Goal: Task Accomplishment & Management: Manage account settings

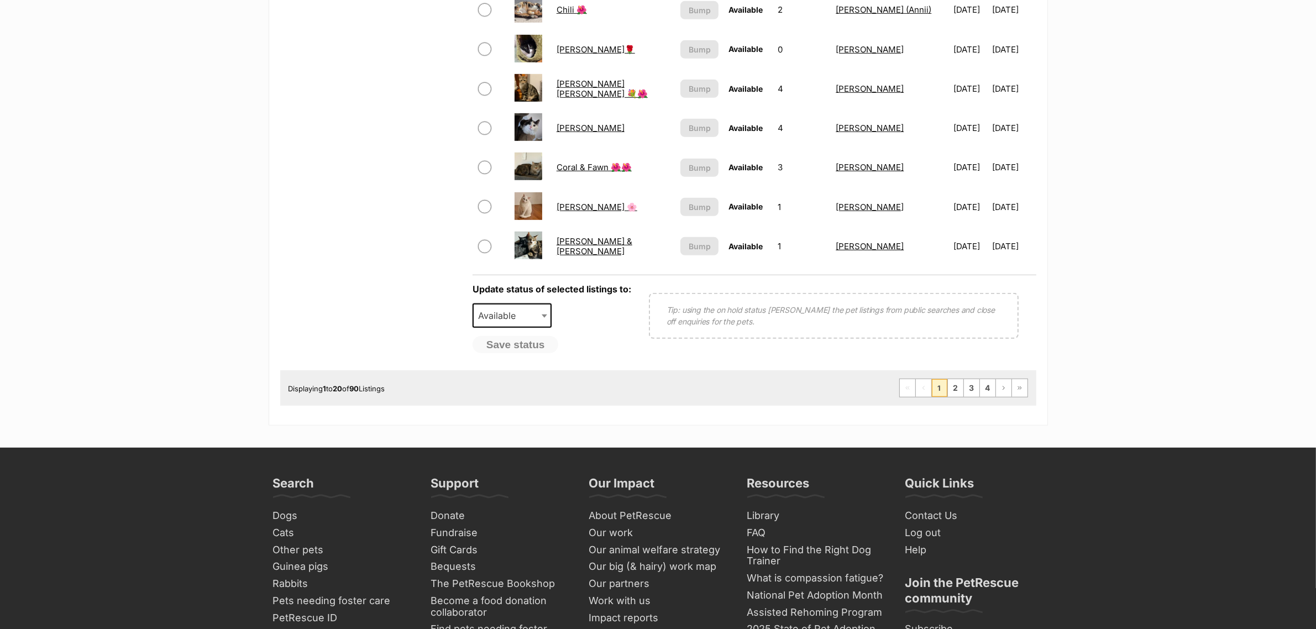
scroll to position [1036, 0]
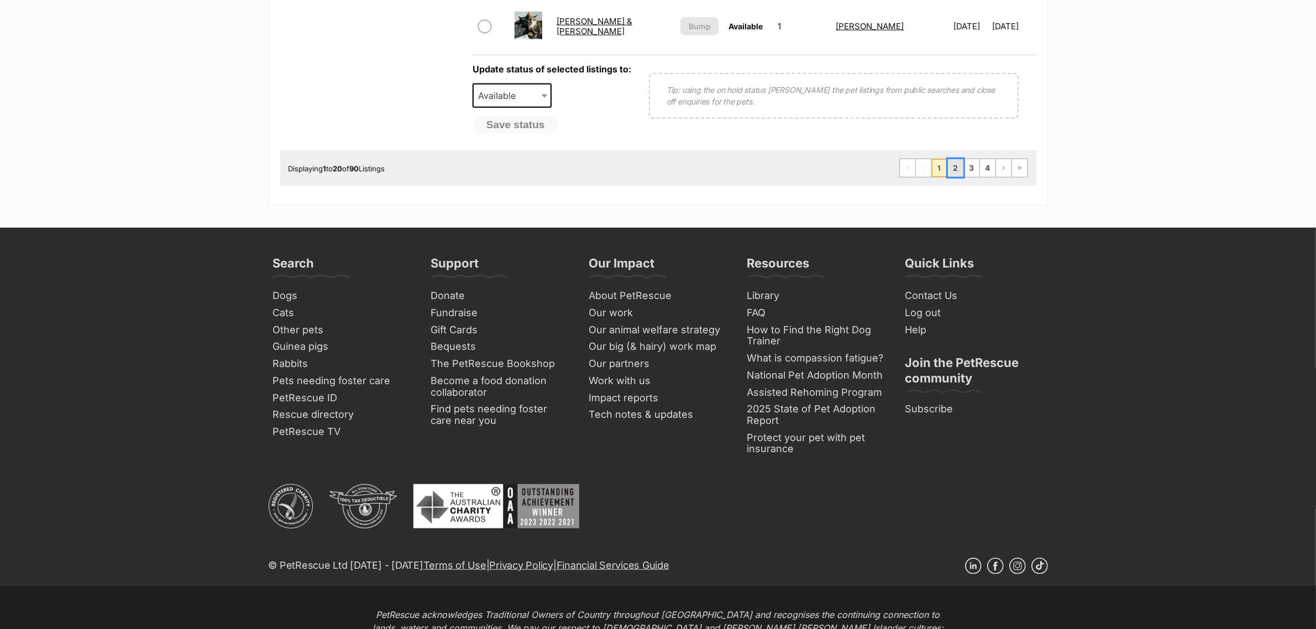
click at [956, 159] on link "2" at bounding box center [955, 168] width 15 height 18
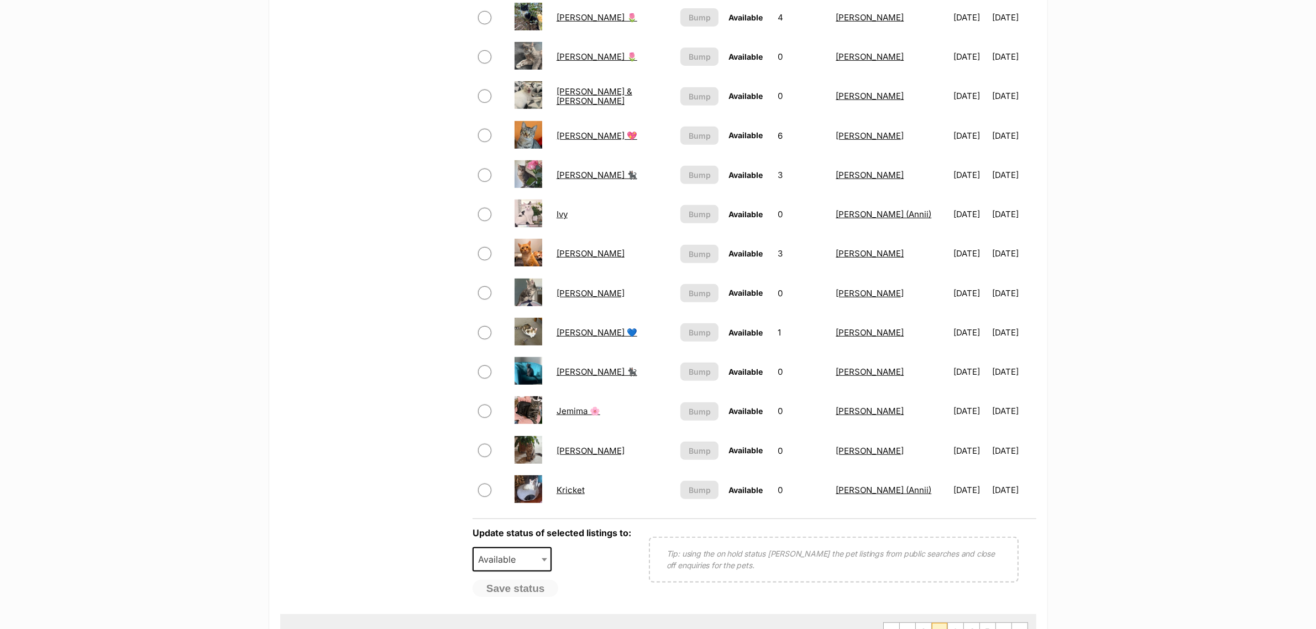
scroll to position [691, 0]
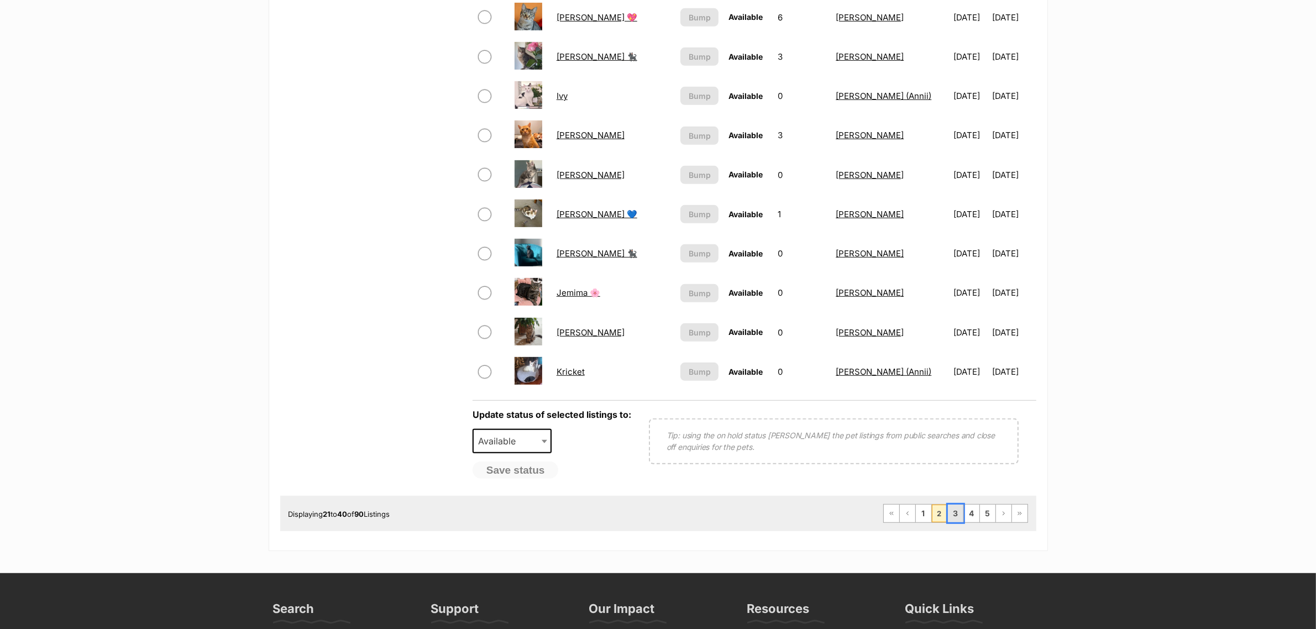
click at [949, 508] on link "3" at bounding box center [955, 513] width 15 height 18
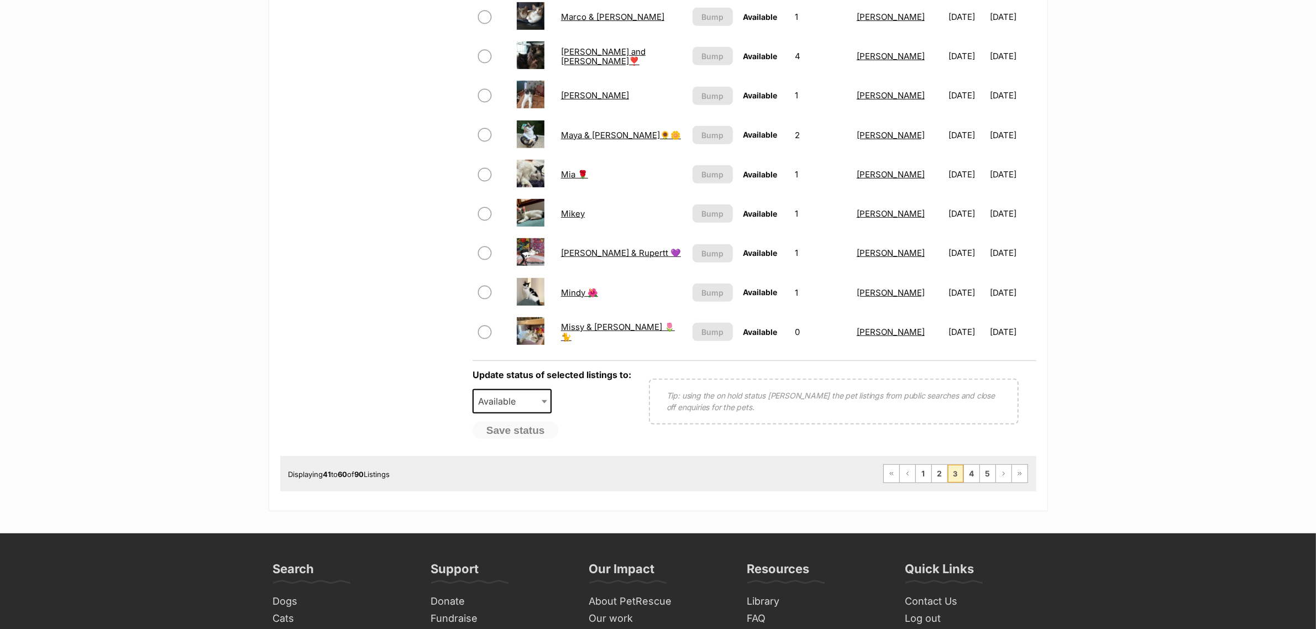
scroll to position [829, 0]
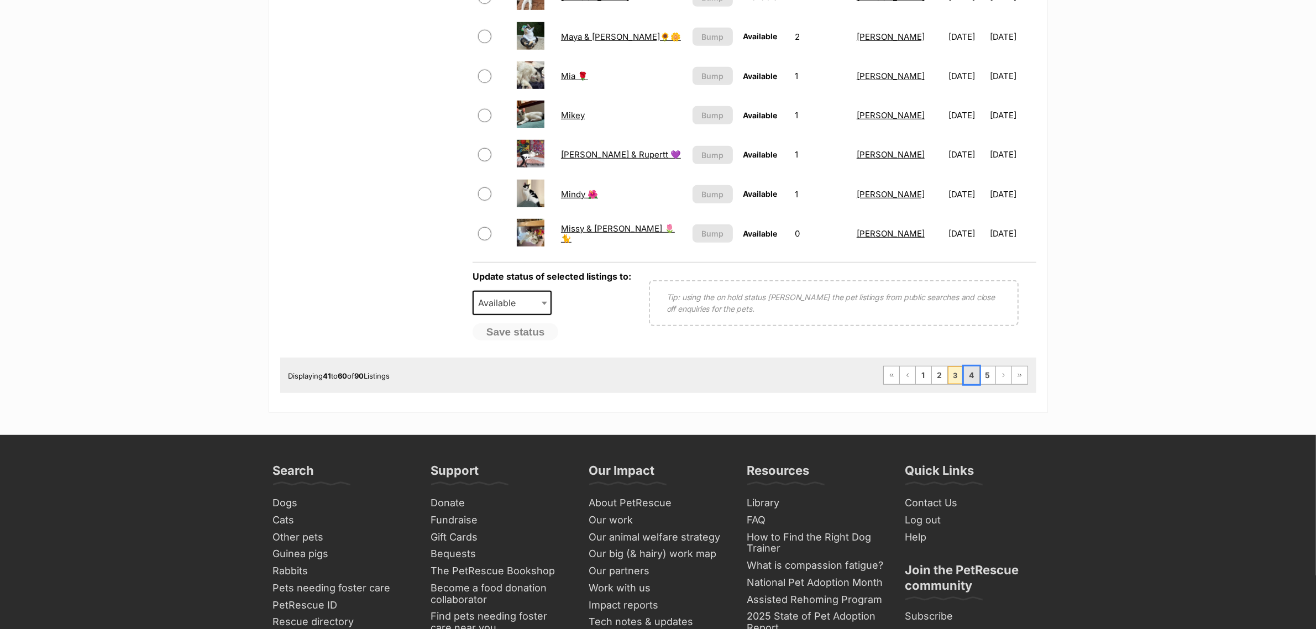
click at [970, 366] on link "4" at bounding box center [971, 375] width 15 height 18
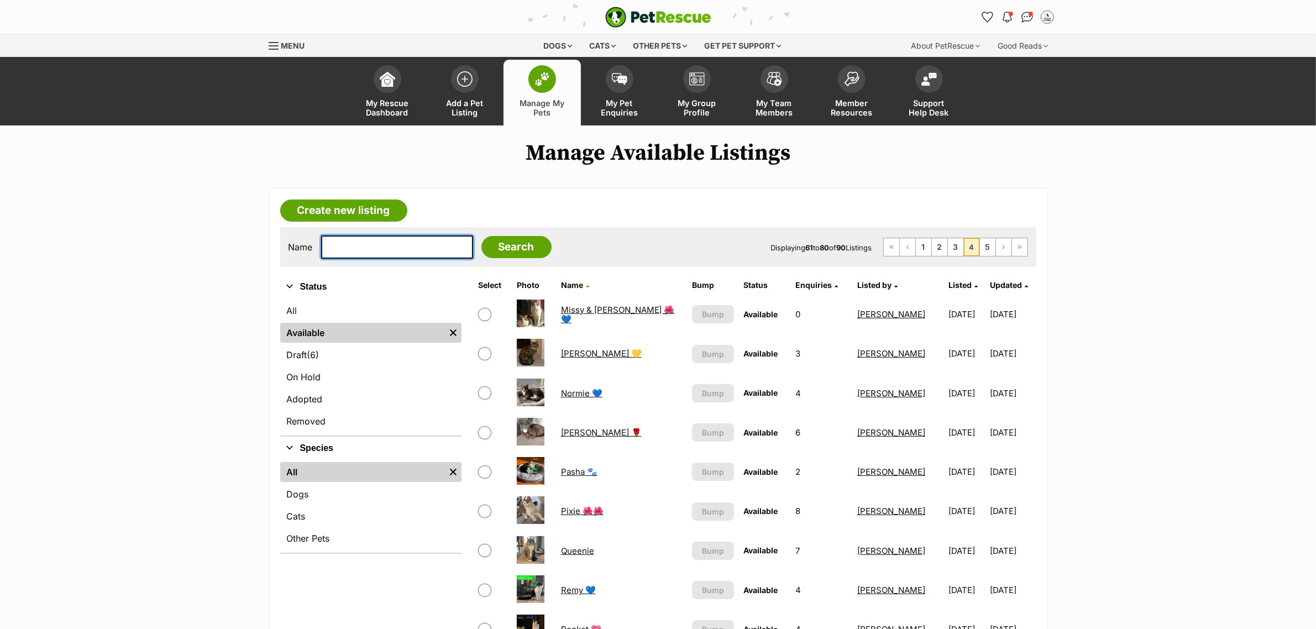
click at [334, 241] on input "text" at bounding box center [397, 246] width 152 height 23
type input "diana"
click at [481, 236] on input "Search" at bounding box center [516, 247] width 70 height 22
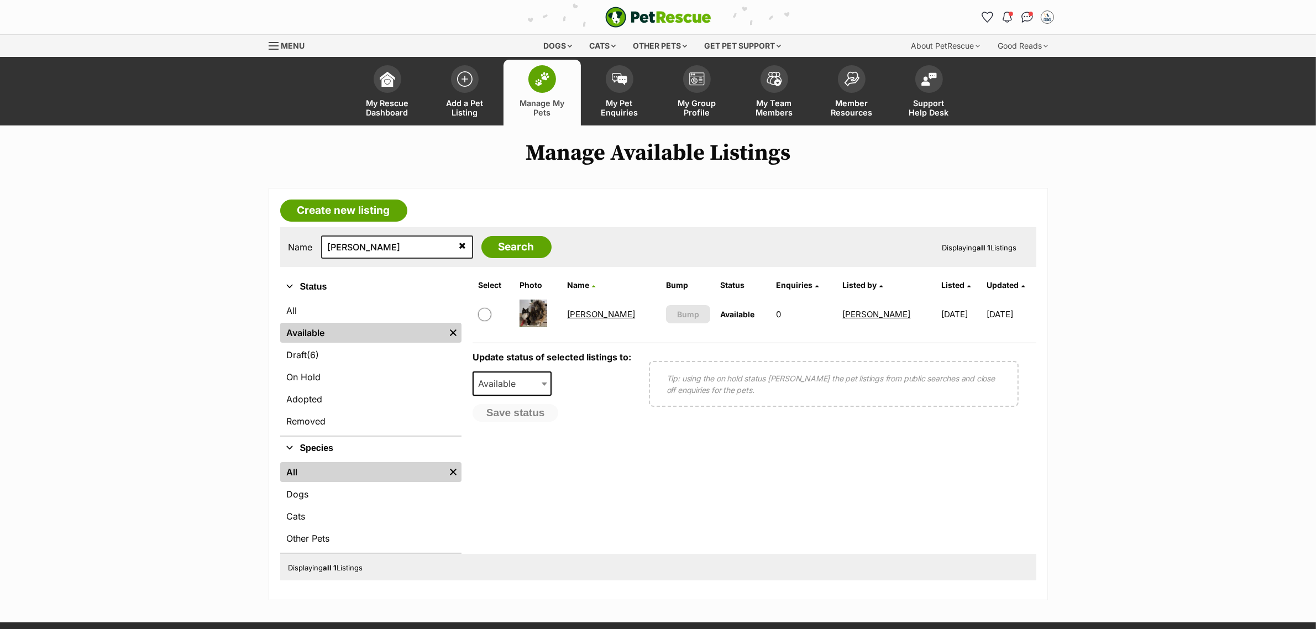
click at [584, 315] on link "Diana" at bounding box center [601, 314] width 68 height 10
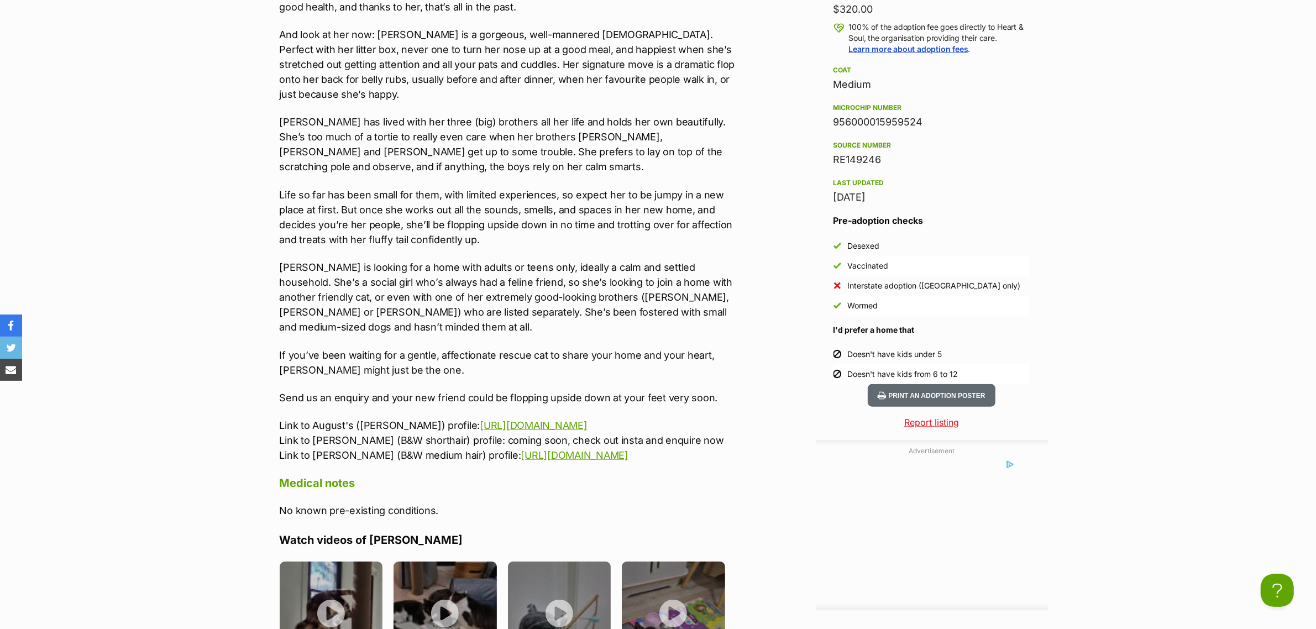
scroll to position [1036, 0]
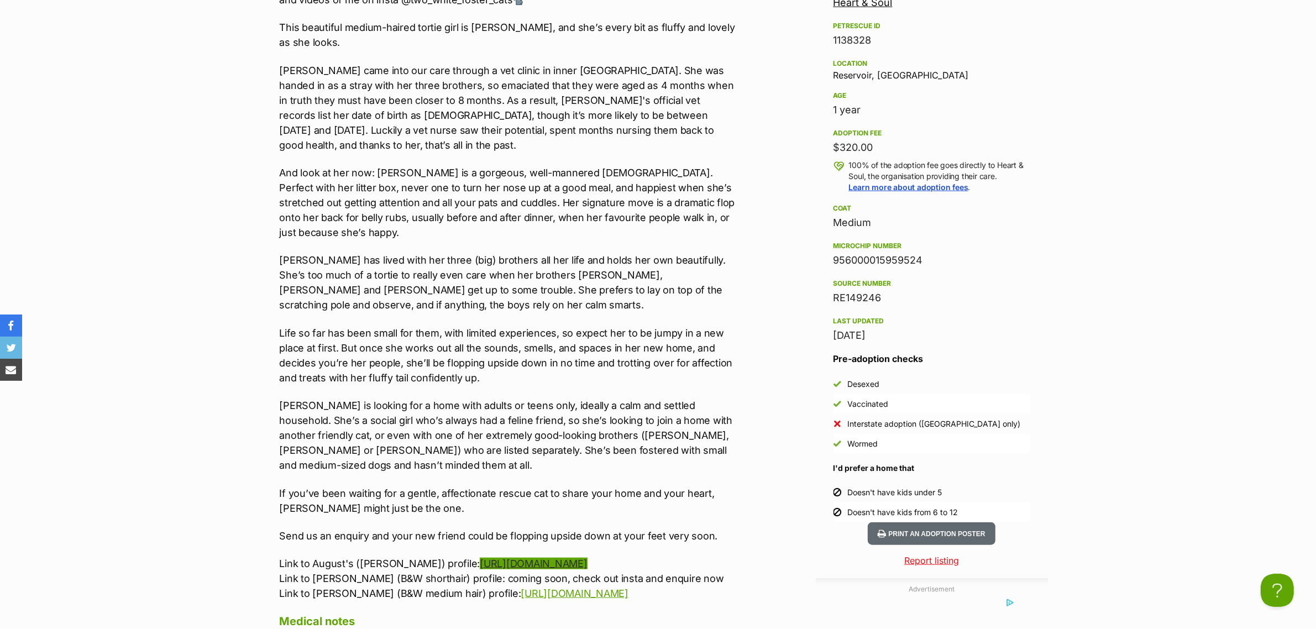
click at [490, 558] on link "https://www.petrescue.com.au/listings/1138917" at bounding box center [533, 564] width 107 height 12
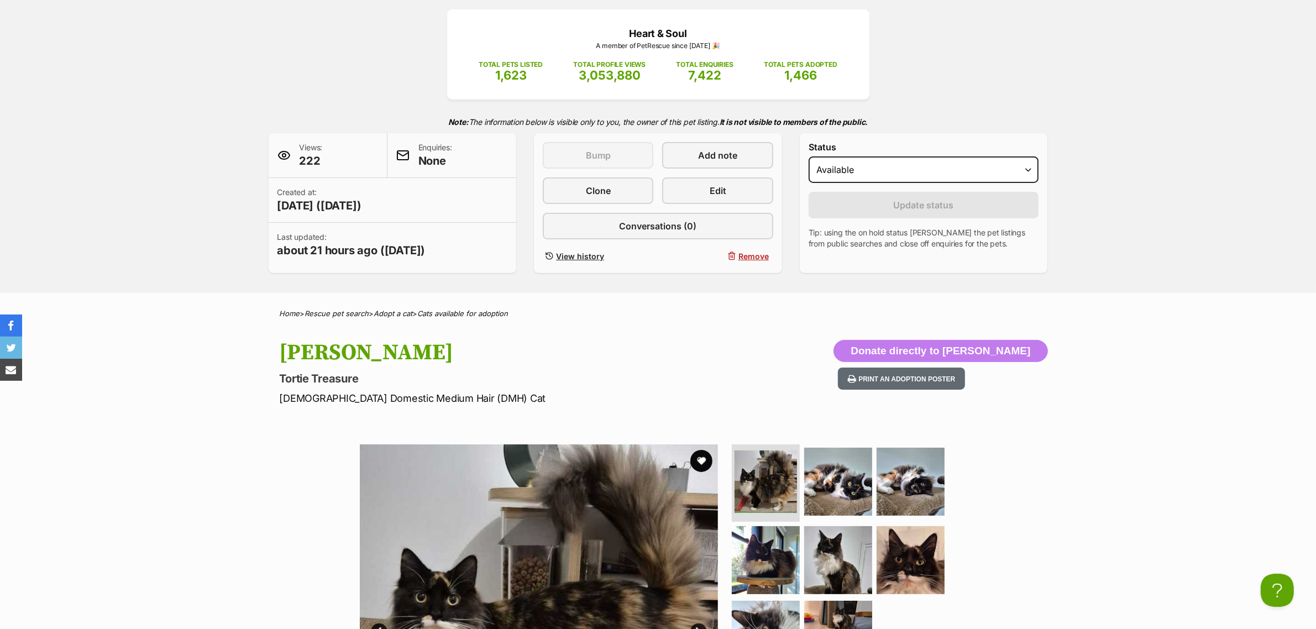
scroll to position [0, 0]
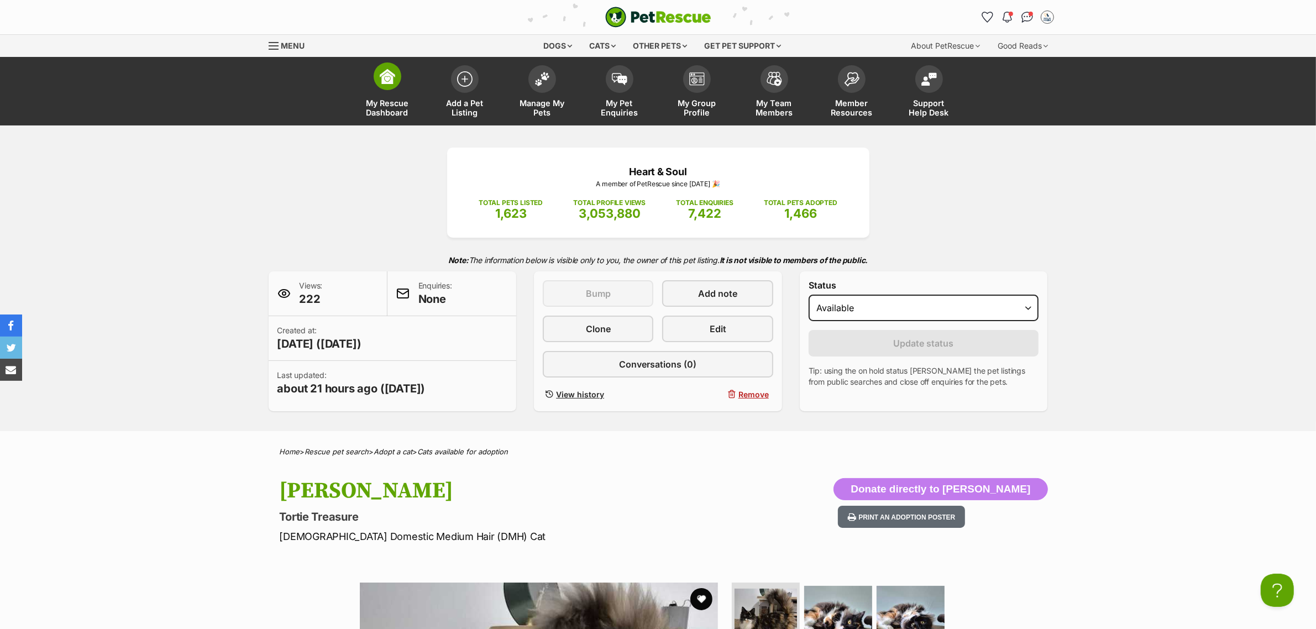
click at [390, 75] on img at bounding box center [387, 76] width 15 height 15
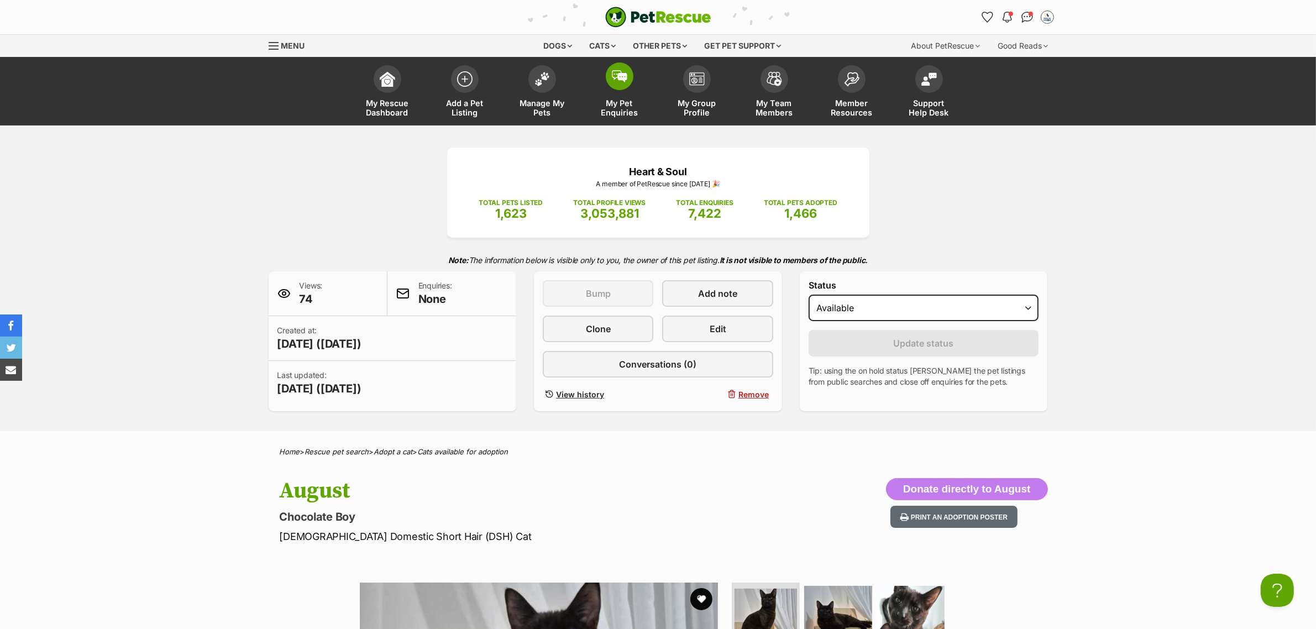
drag, startPoint x: 627, startPoint y: 75, endPoint x: 622, endPoint y: 83, distance: 10.0
click at [626, 75] on span at bounding box center [620, 76] width 28 height 28
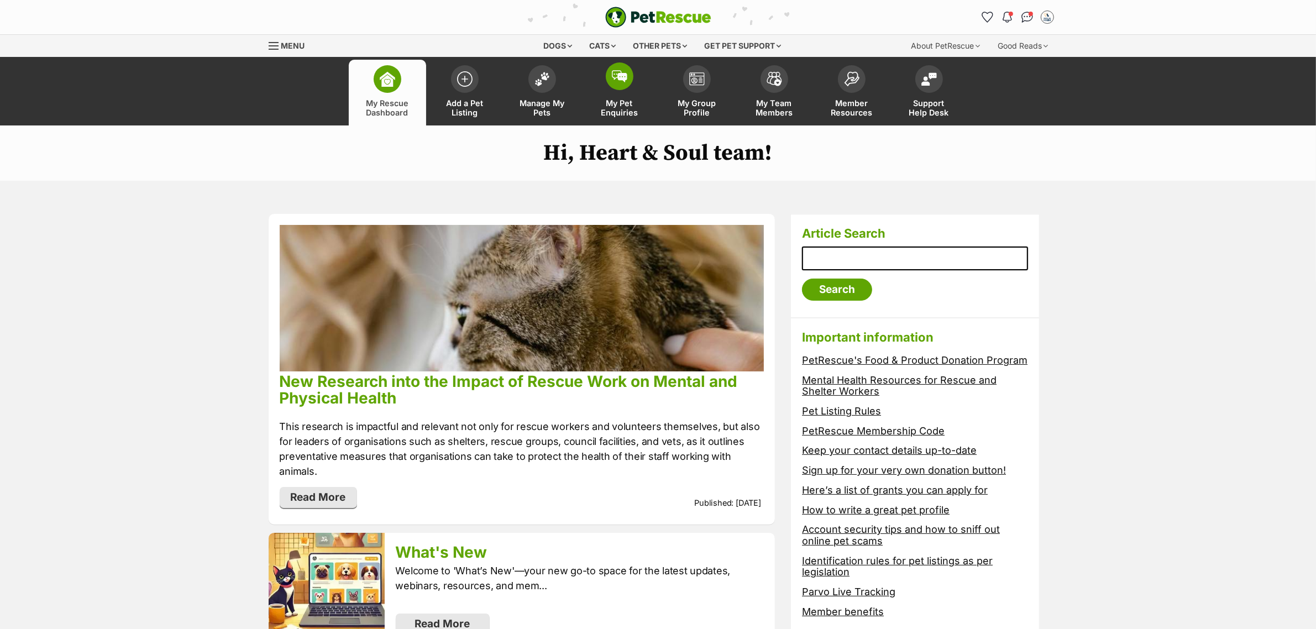
click at [581, 83] on link "My Pet Enquiries" at bounding box center [619, 93] width 77 height 66
click at [556, 83] on link "Manage My Pets" at bounding box center [541, 93] width 77 height 66
click at [545, 87] on span at bounding box center [542, 76] width 28 height 28
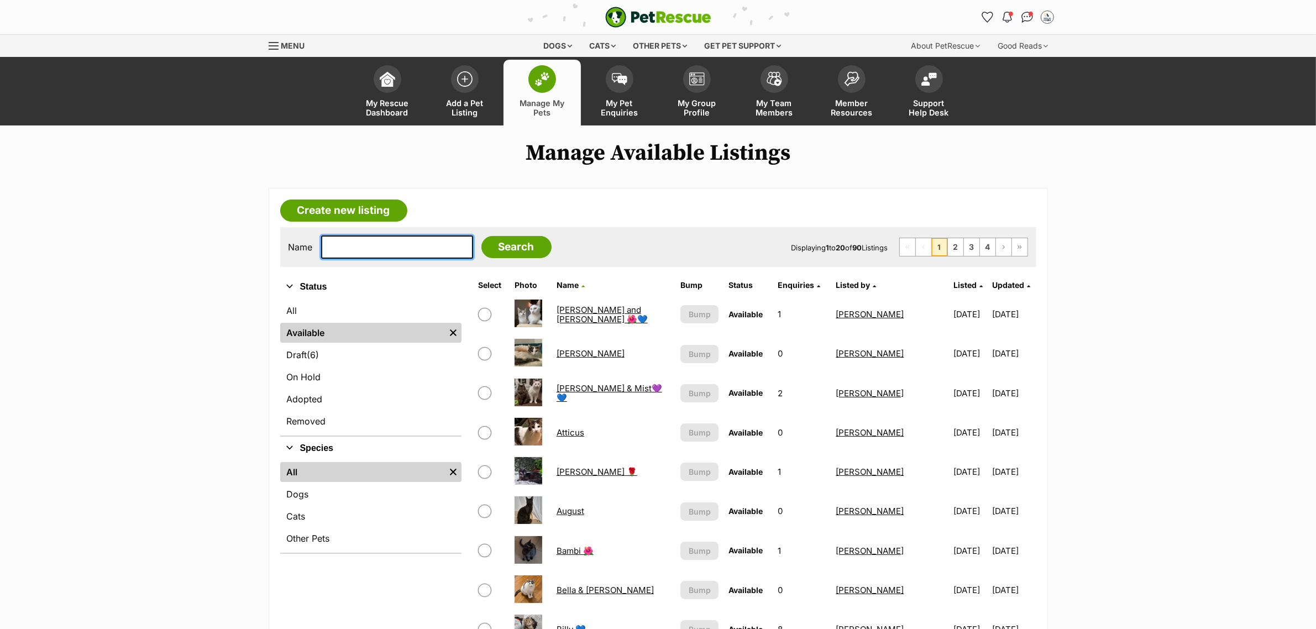
click at [369, 249] on input "text" at bounding box center [397, 246] width 152 height 23
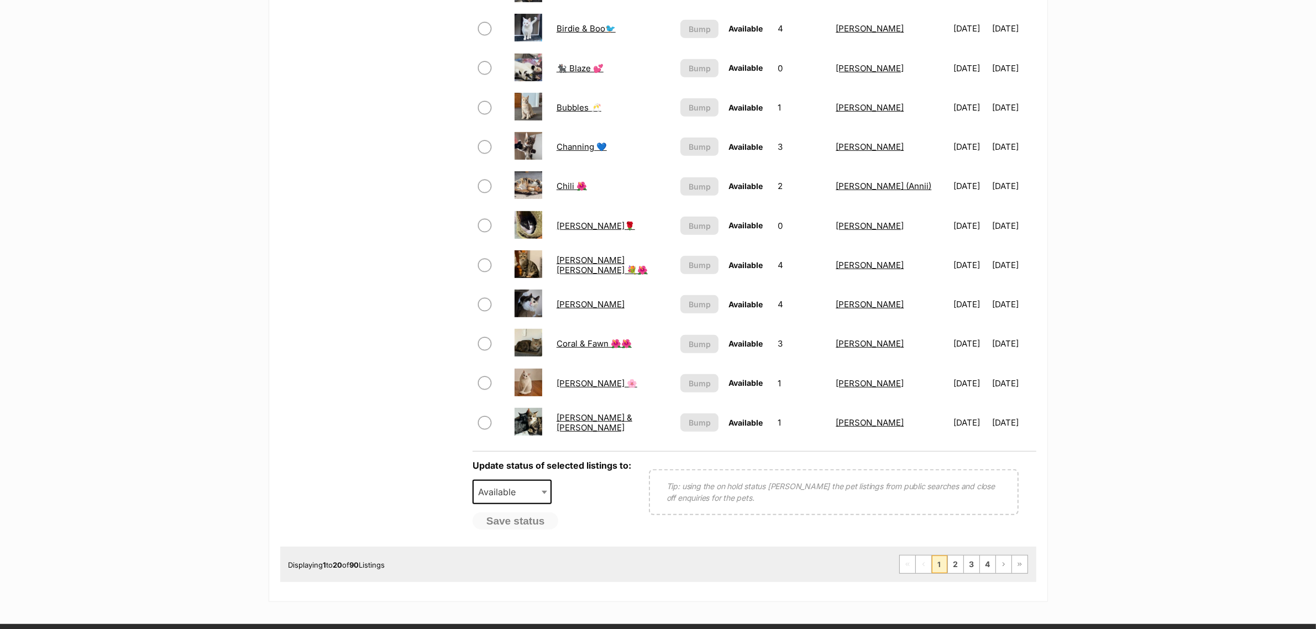
scroll to position [691, 0]
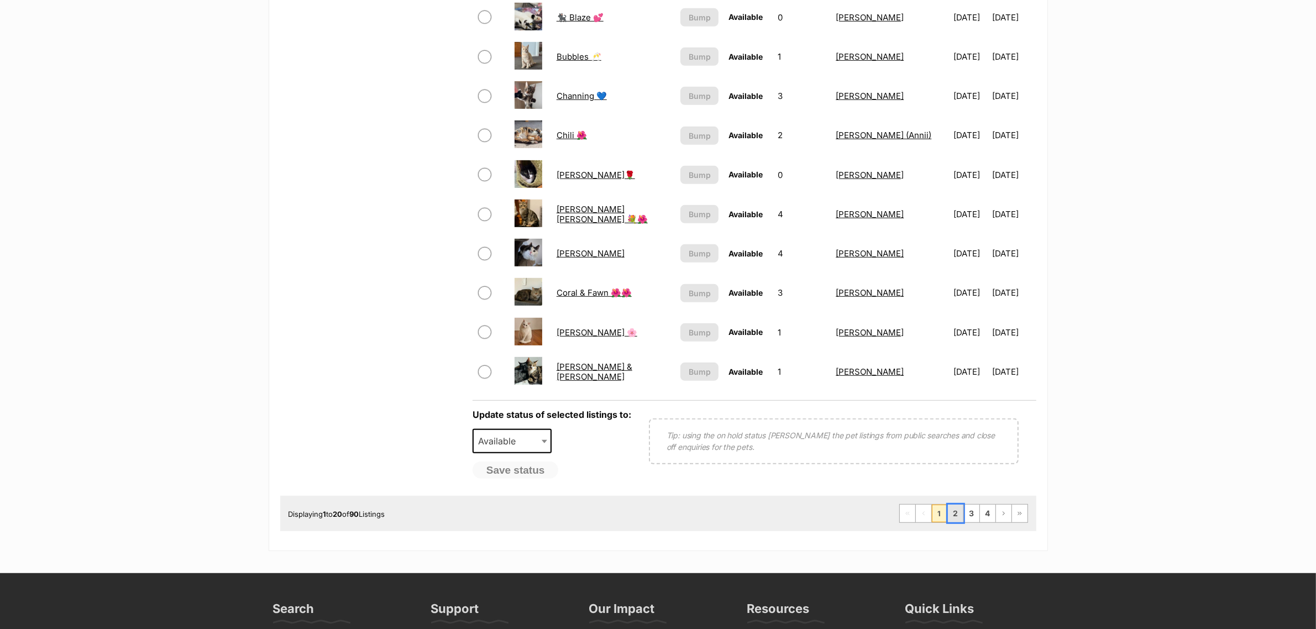
click at [948, 507] on link "2" at bounding box center [955, 513] width 15 height 18
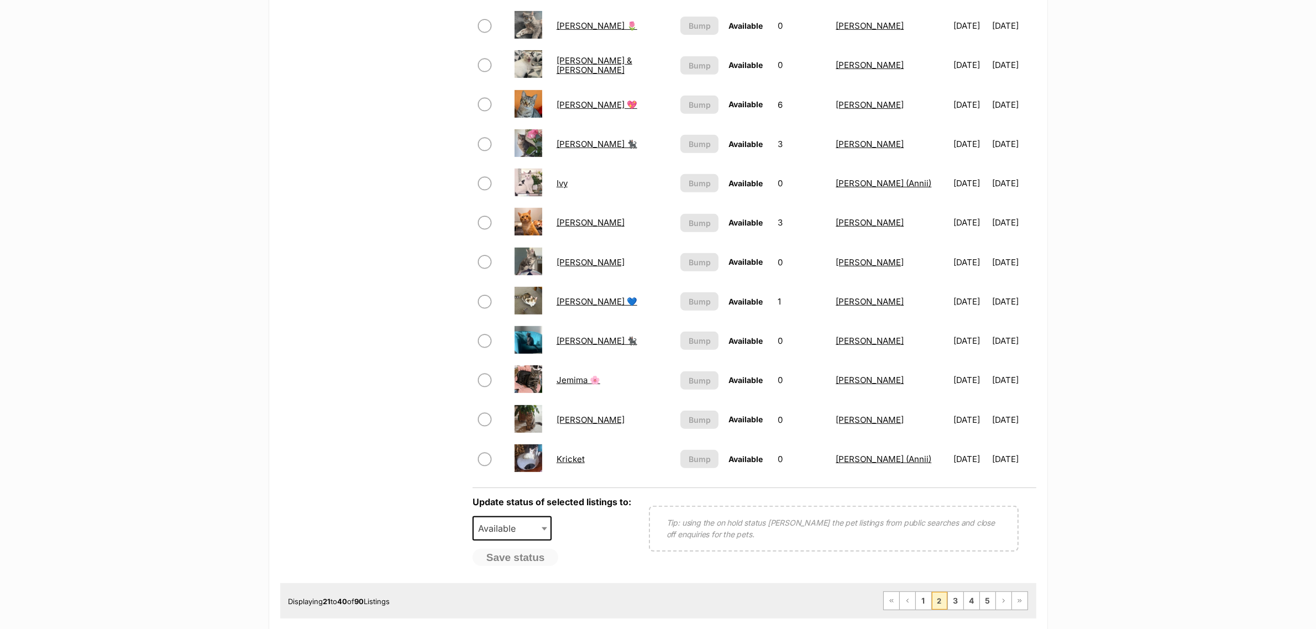
scroll to position [691, 0]
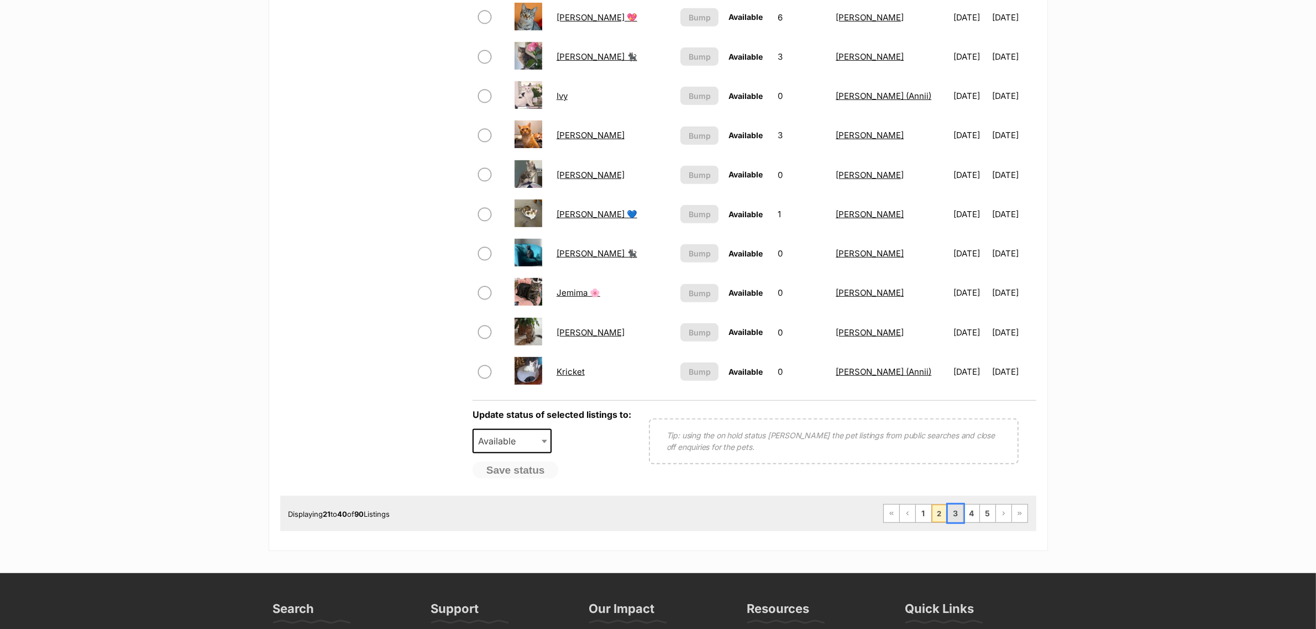
click at [958, 511] on link "3" at bounding box center [955, 513] width 15 height 18
drag, startPoint x: 560, startPoint y: 362, endPoint x: 548, endPoint y: 374, distance: 16.8
click at [552, 374] on td "Kricket" at bounding box center [613, 372] width 123 height 38
click at [556, 366] on link "Kricket" at bounding box center [570, 371] width 28 height 10
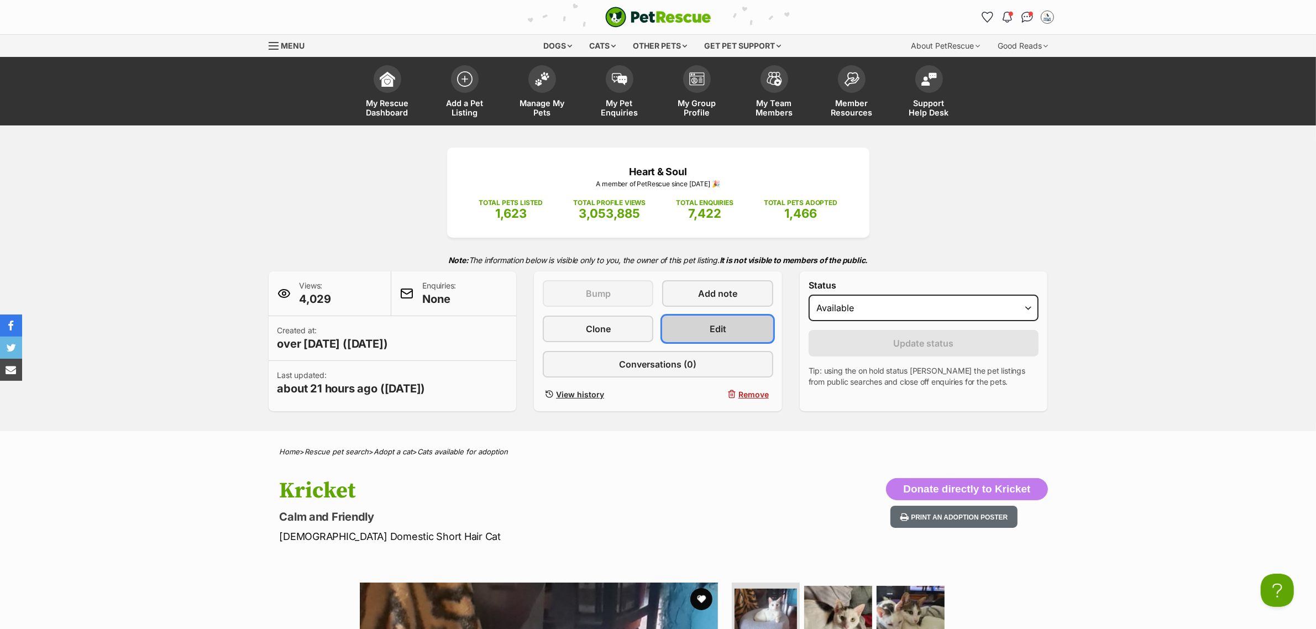
click at [694, 326] on link "Edit" at bounding box center [717, 329] width 111 height 27
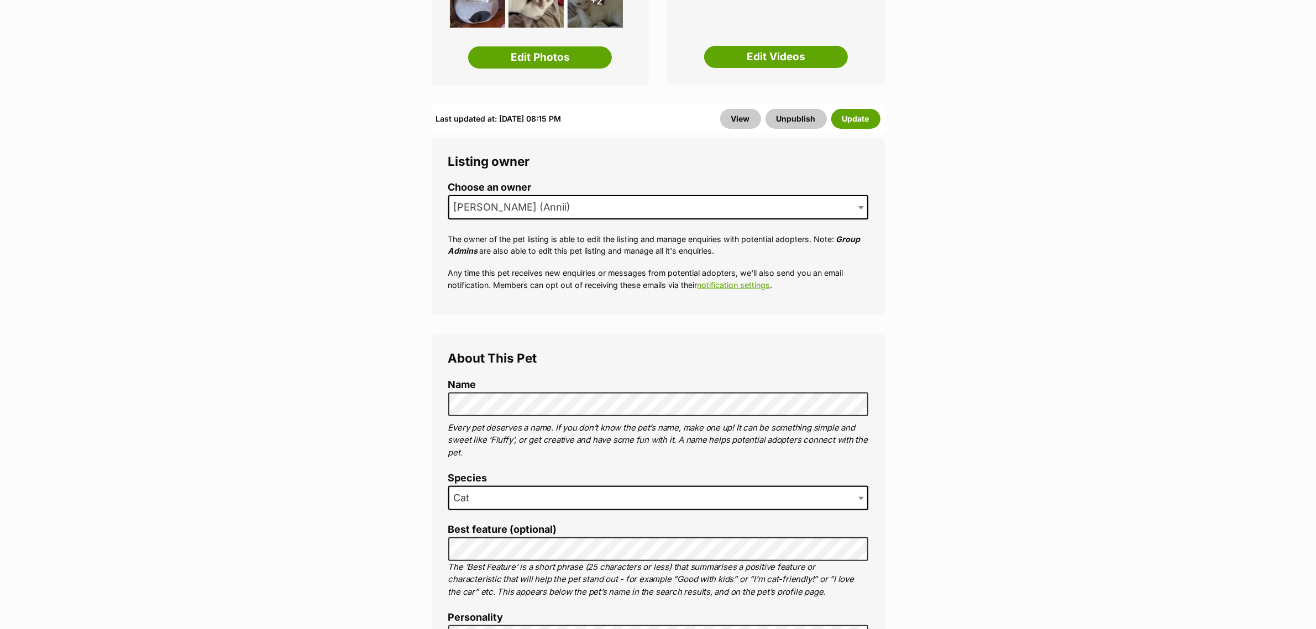
scroll to position [414, 0]
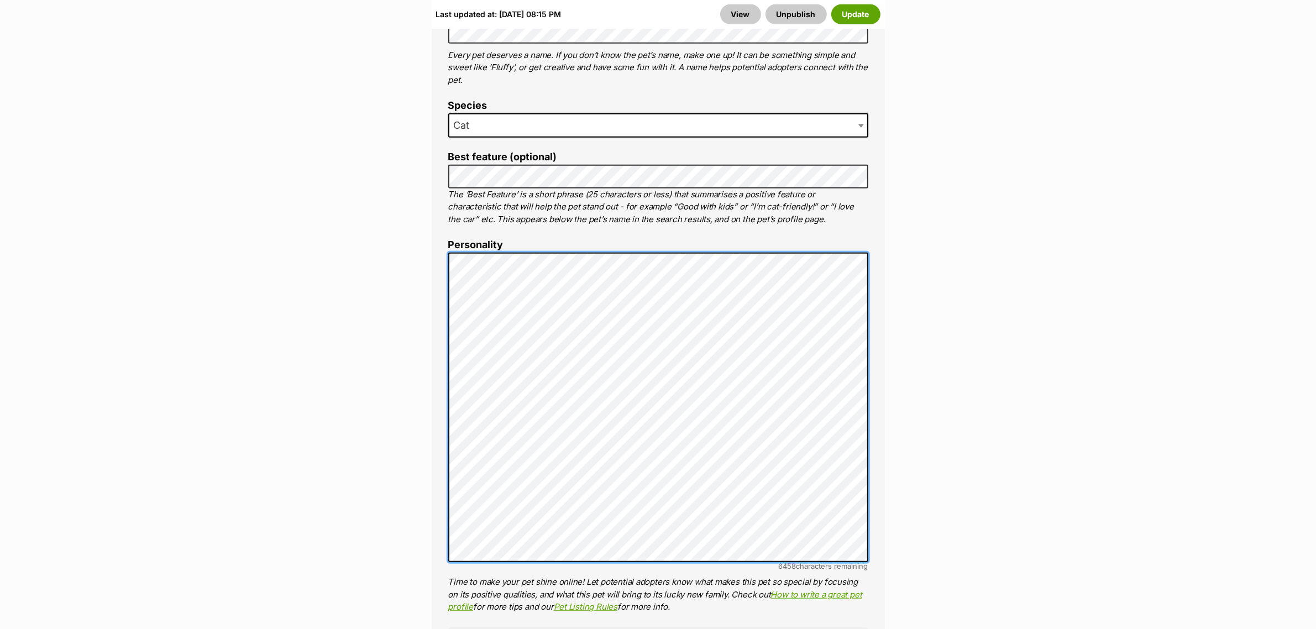
scroll to position [691, 0]
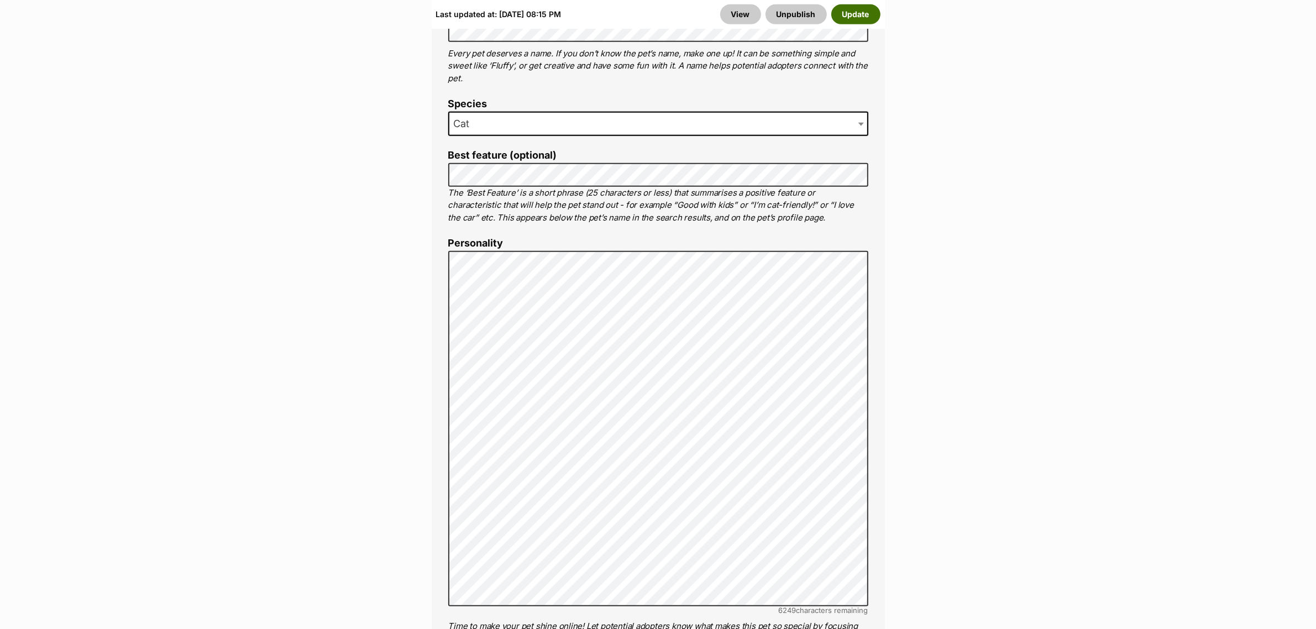
click at [854, 14] on button "Update" at bounding box center [855, 14] width 49 height 20
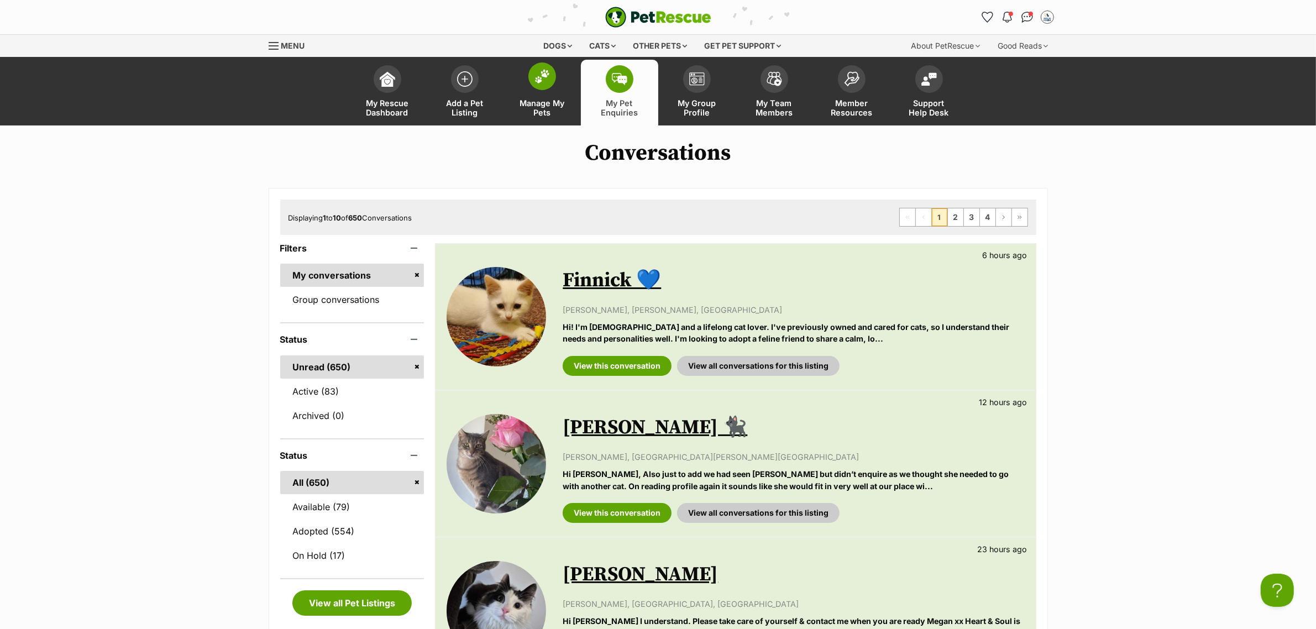
click at [534, 88] on link "Manage My Pets" at bounding box center [541, 93] width 77 height 66
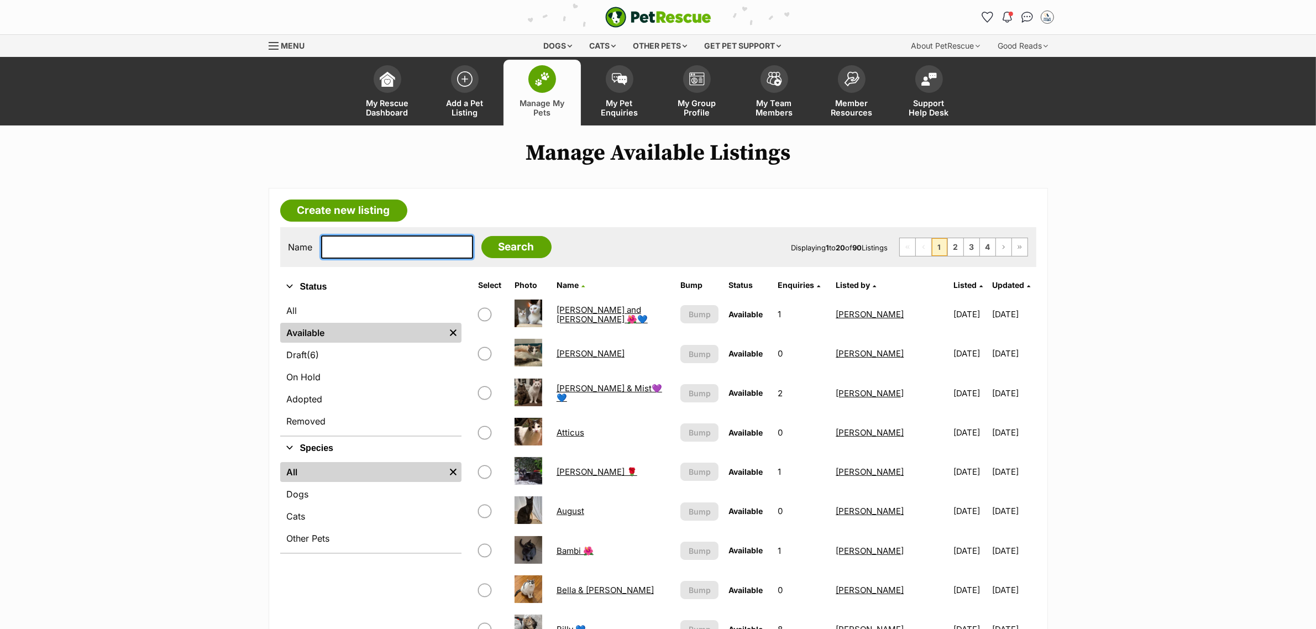
click at [380, 246] on input "text" at bounding box center [397, 246] width 152 height 23
type input "ivy"
click at [481, 236] on input "Search" at bounding box center [516, 247] width 70 height 22
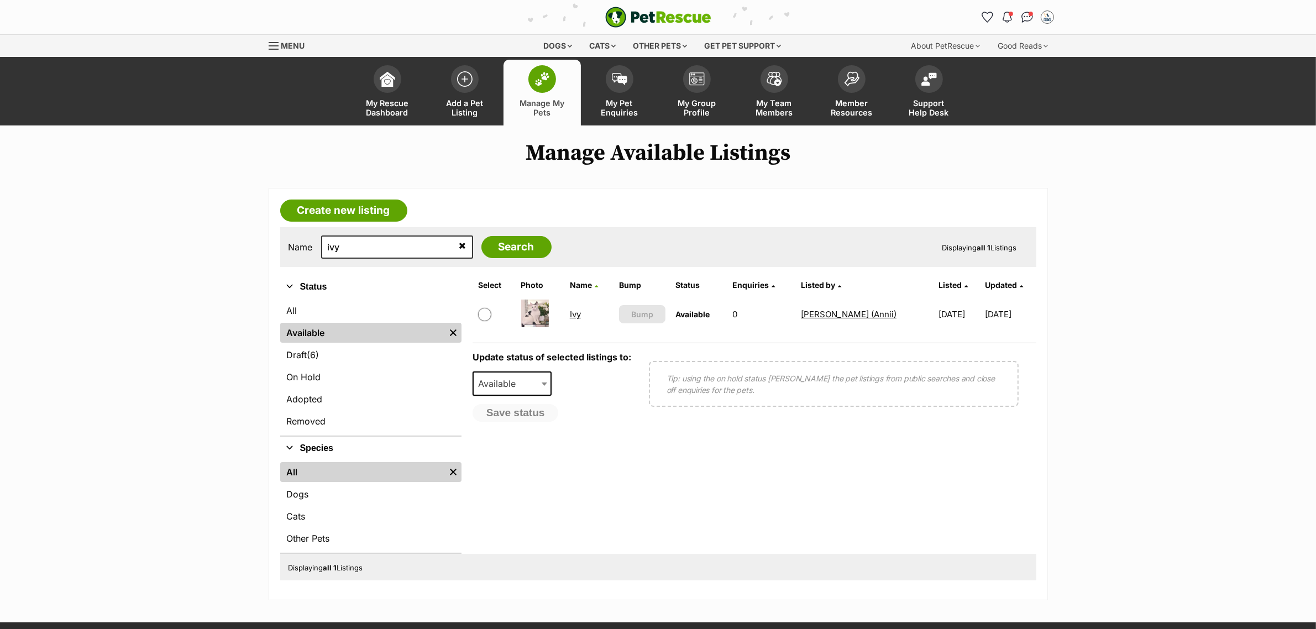
click at [576, 316] on link "Ivy" at bounding box center [575, 314] width 11 height 10
drag, startPoint x: 368, startPoint y: 250, endPoint x: 297, endPoint y: 244, distance: 70.9
click at [297, 244] on div "Name ivy Search" at bounding box center [419, 246] width 263 height 23
type input "marty"
click at [481, 236] on input "Search" at bounding box center [516, 247] width 70 height 22
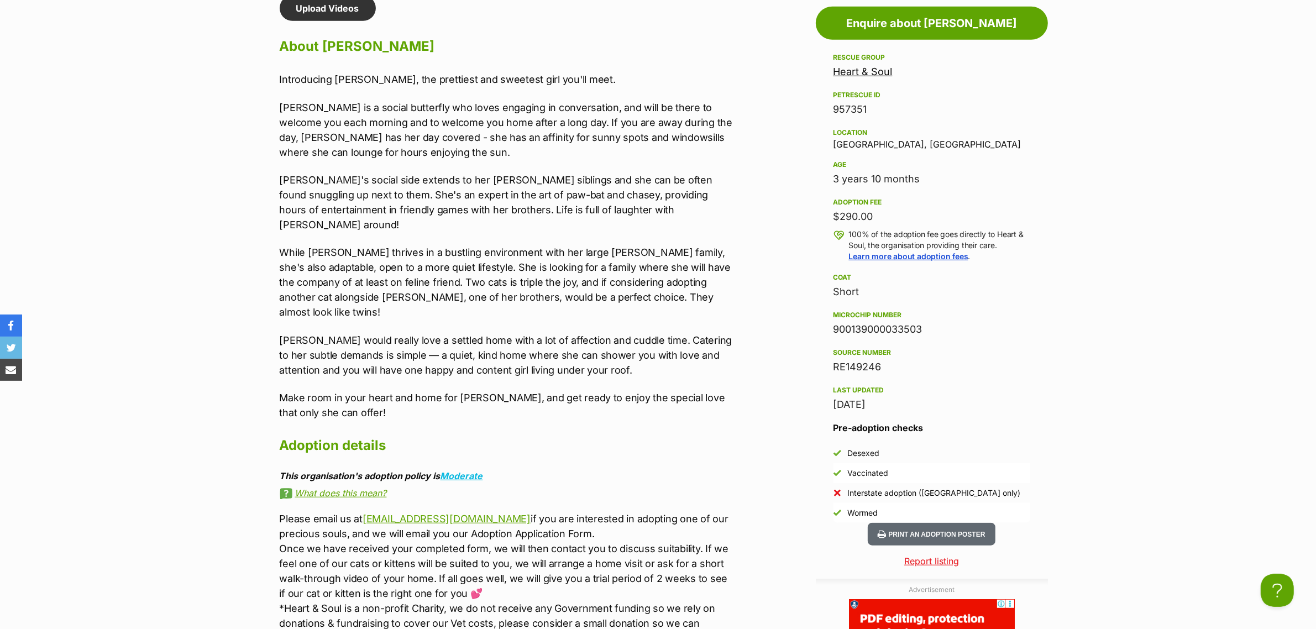
scroll to position [622, 0]
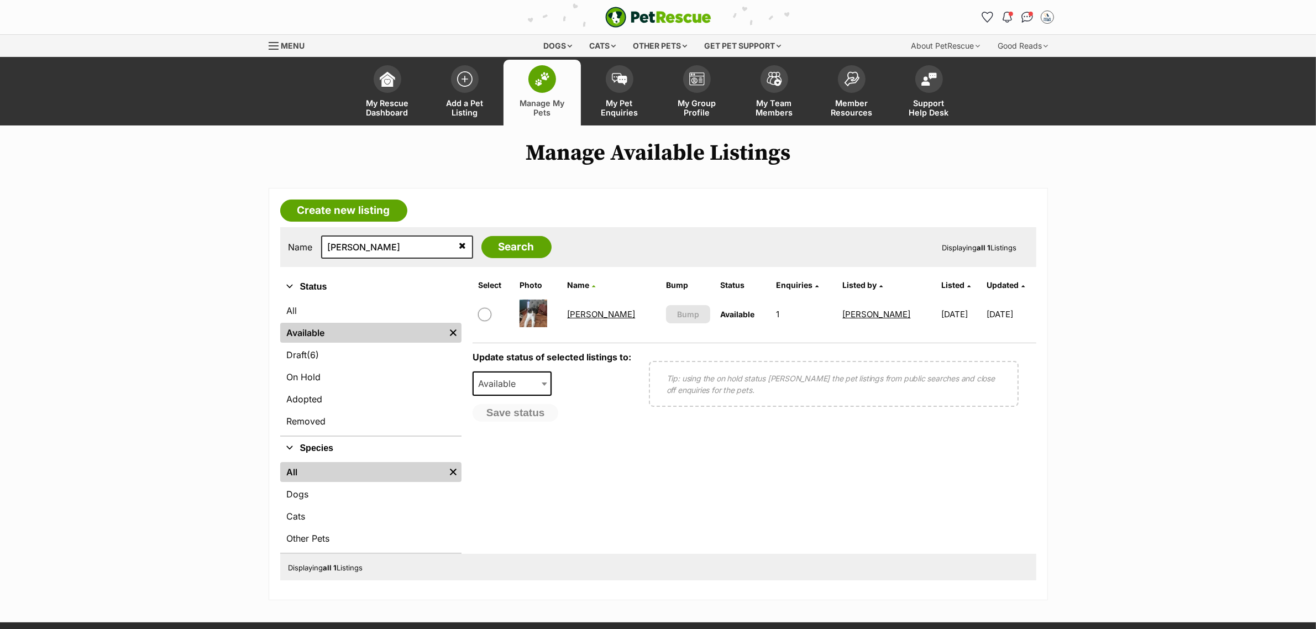
click at [584, 310] on link "[PERSON_NAME]" at bounding box center [601, 314] width 68 height 10
drag, startPoint x: 355, startPoint y: 246, endPoint x: 285, endPoint y: 246, distance: 70.7
click at [285, 246] on div "Name [PERSON_NAME] Search Displaying all 1 Listings" at bounding box center [658, 247] width 756 height 40
type input "lion"
click at [481, 236] on input "Search" at bounding box center [516, 247] width 70 height 22
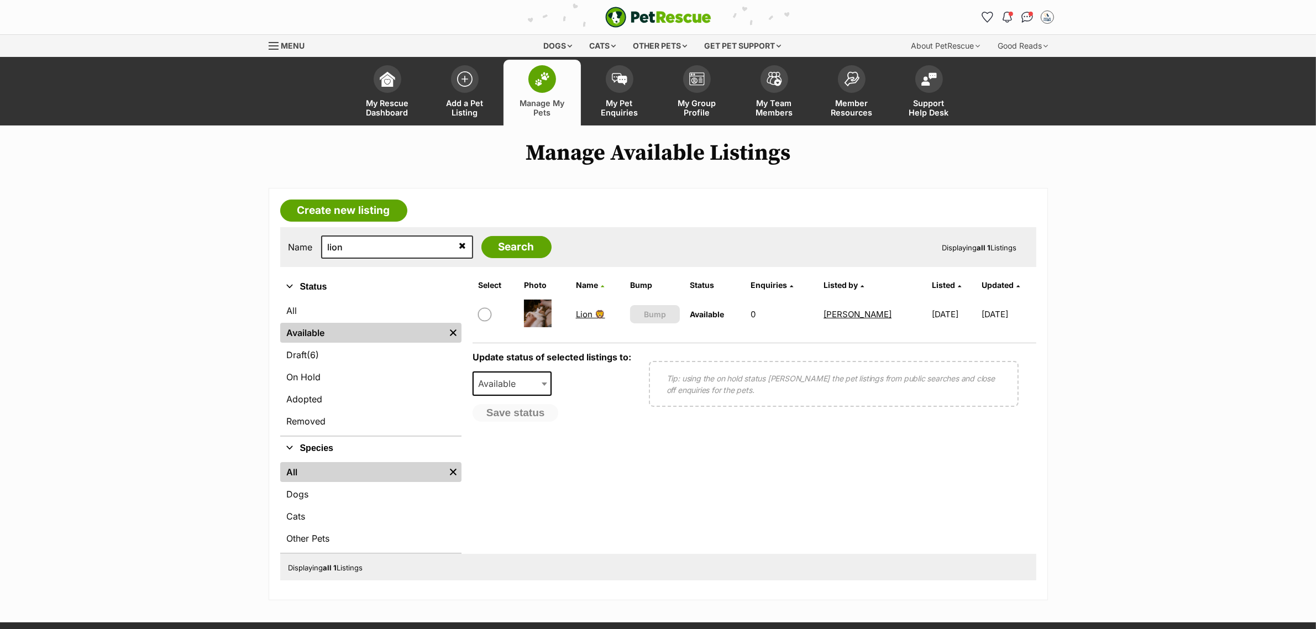
click at [595, 311] on link "Lion 🦁" at bounding box center [590, 314] width 29 height 10
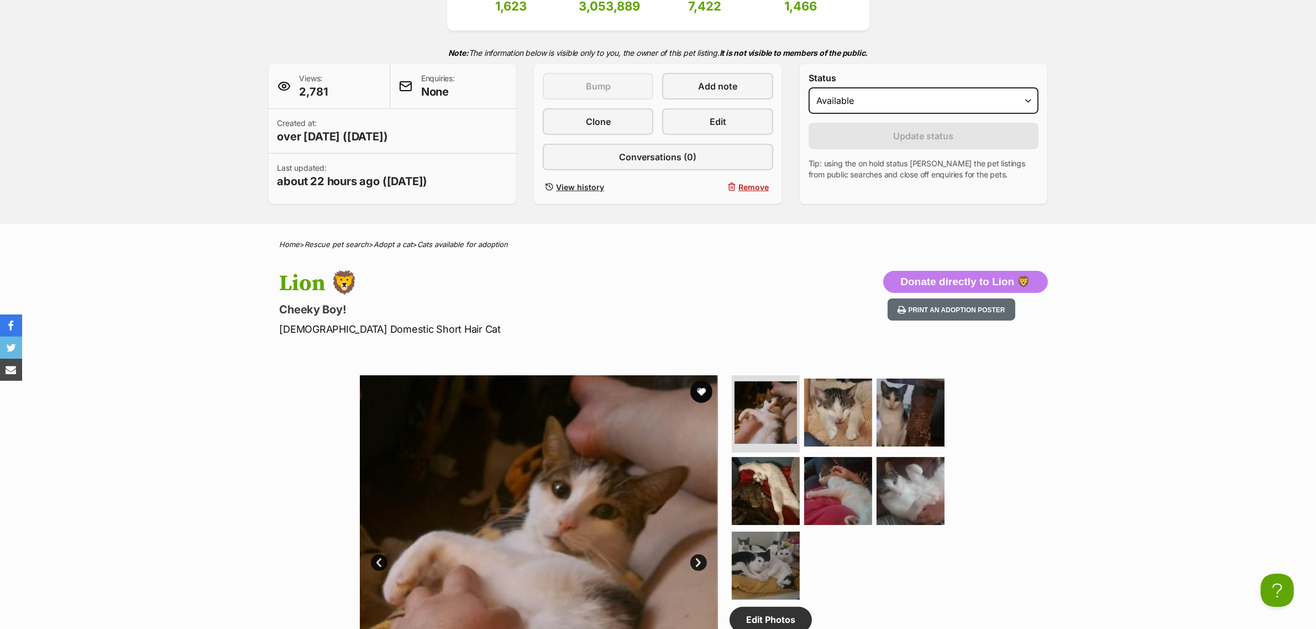
scroll to position [483, 0]
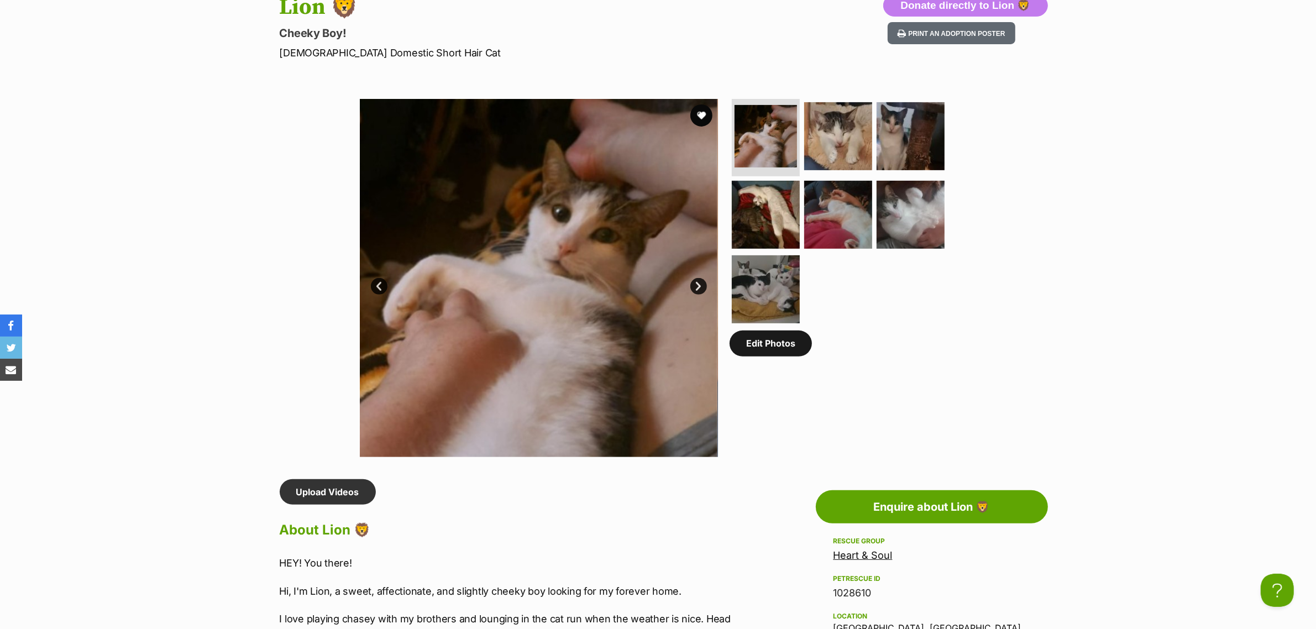
click at [771, 338] on link "Edit Photos" at bounding box center [770, 342] width 82 height 25
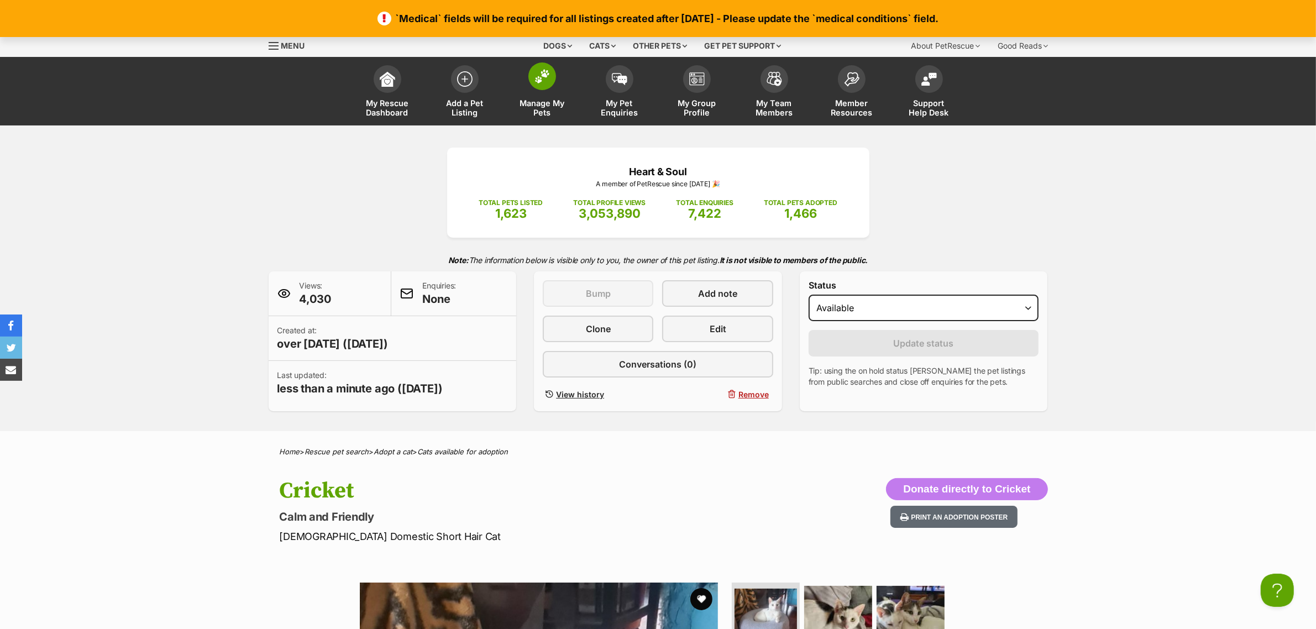
click at [554, 86] on link "Manage My Pets" at bounding box center [541, 93] width 77 height 66
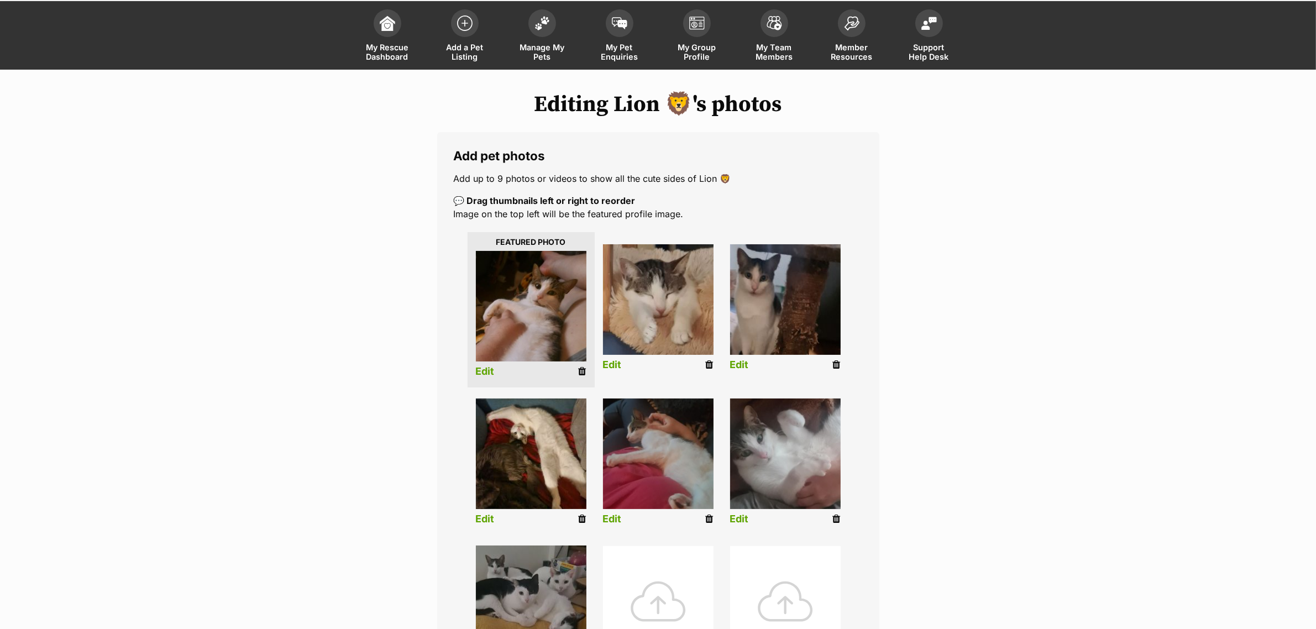
scroll to position [138, 0]
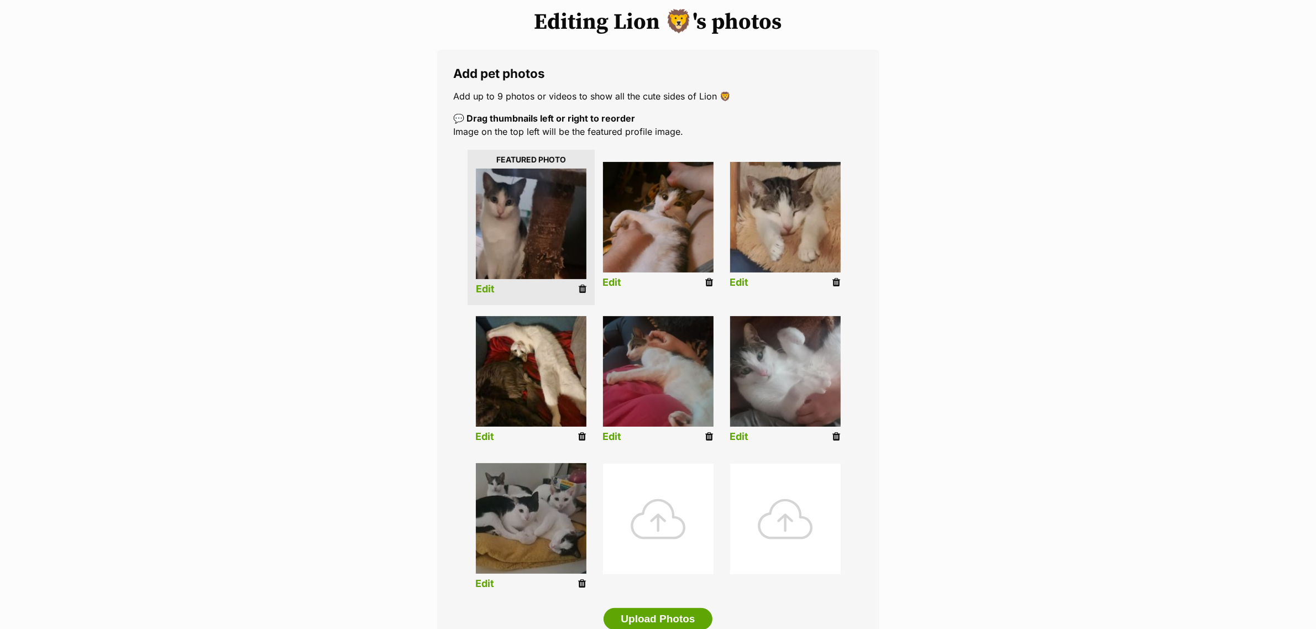
click at [487, 291] on link "Edit" at bounding box center [485, 289] width 19 height 12
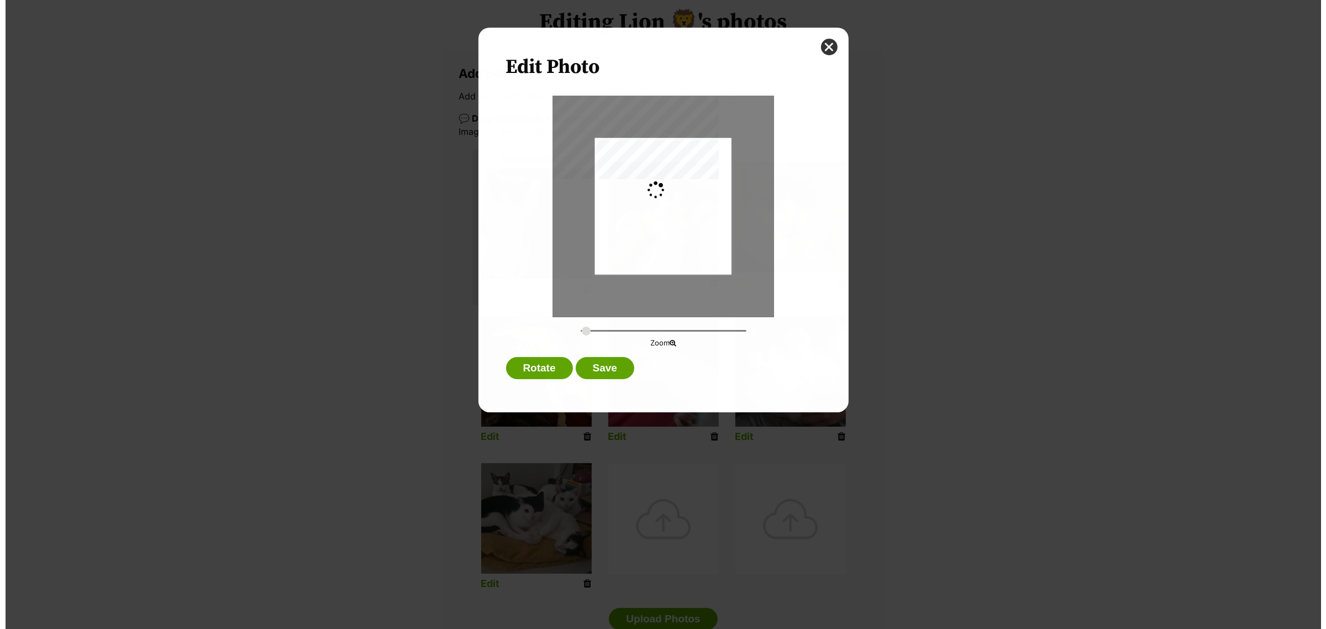
scroll to position [0, 0]
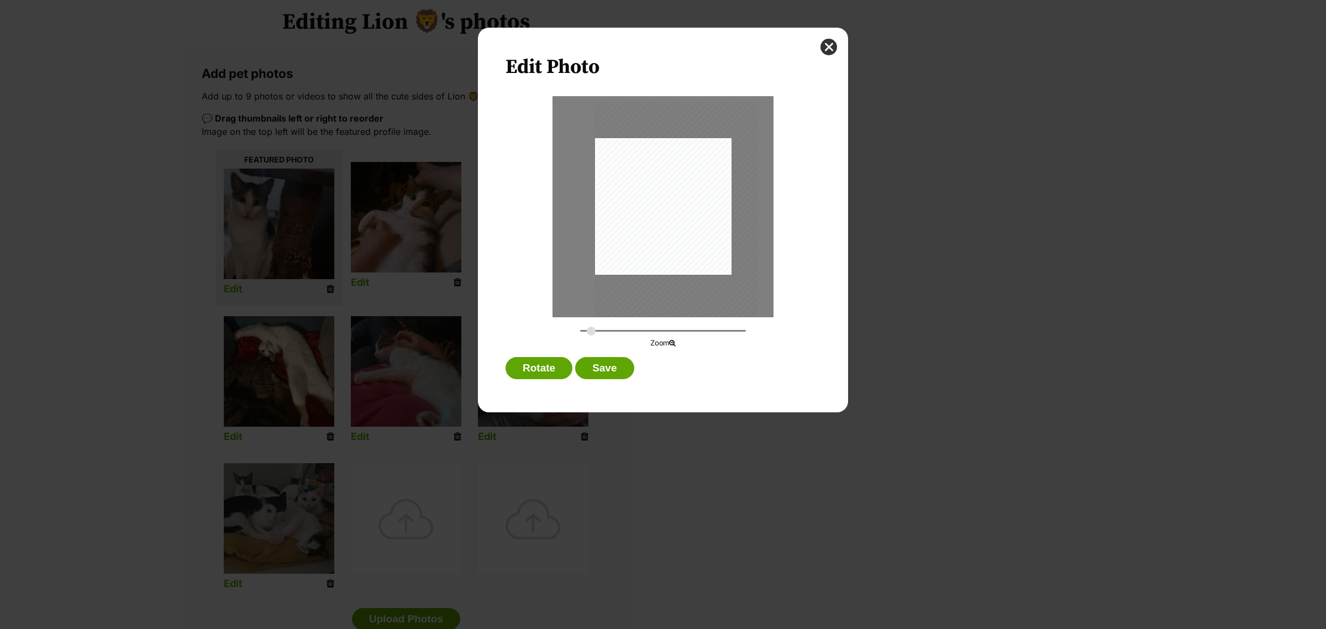
drag, startPoint x: 667, startPoint y: 196, endPoint x: 672, endPoint y: 192, distance: 7.1
click at [672, 192] on div "Dialog Window - Close (Press escape to close)" at bounding box center [676, 210] width 162 height 217
drag, startPoint x: 591, startPoint y: 330, endPoint x: 600, endPoint y: 329, distance: 8.9
type input "0.3964"
click at [600, 329] on input "Dialog Window - Close (Press escape to close)" at bounding box center [663, 330] width 166 height 10
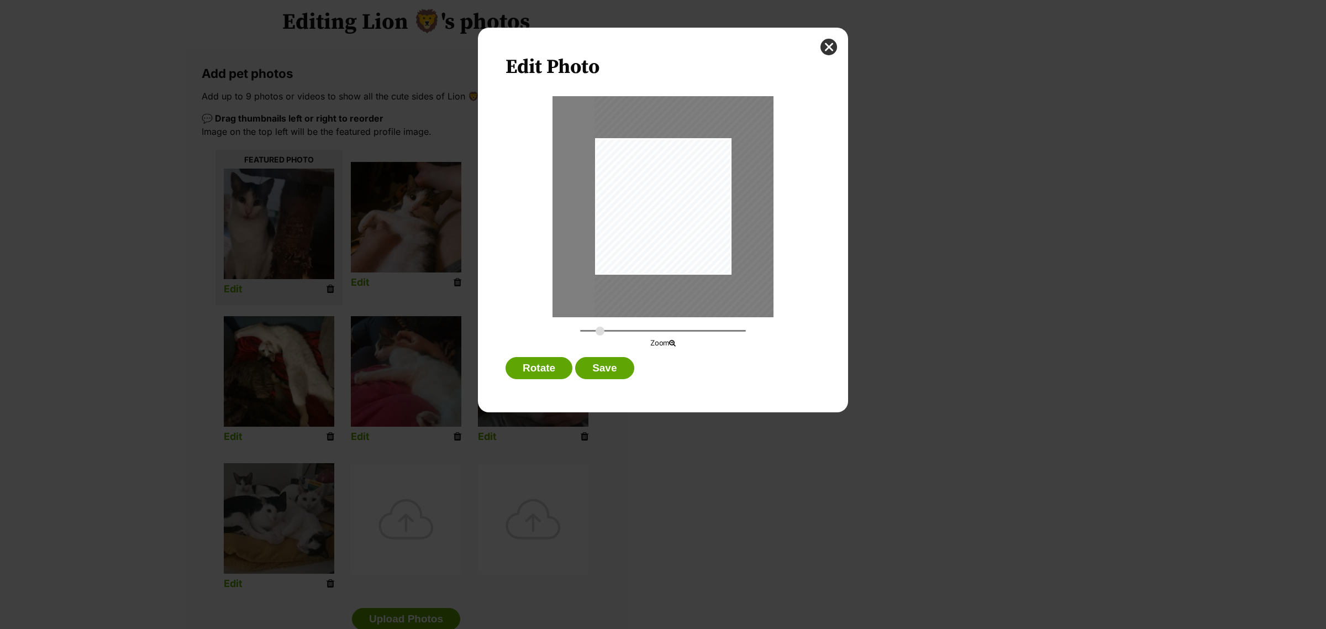
drag, startPoint x: 644, startPoint y: 227, endPoint x: 660, endPoint y: 335, distance: 108.9
click at [695, 239] on div "Dialog Window - Close (Press escape to close)" at bounding box center [693, 222] width 197 height 263
click at [621, 374] on button "Save" at bounding box center [604, 368] width 59 height 22
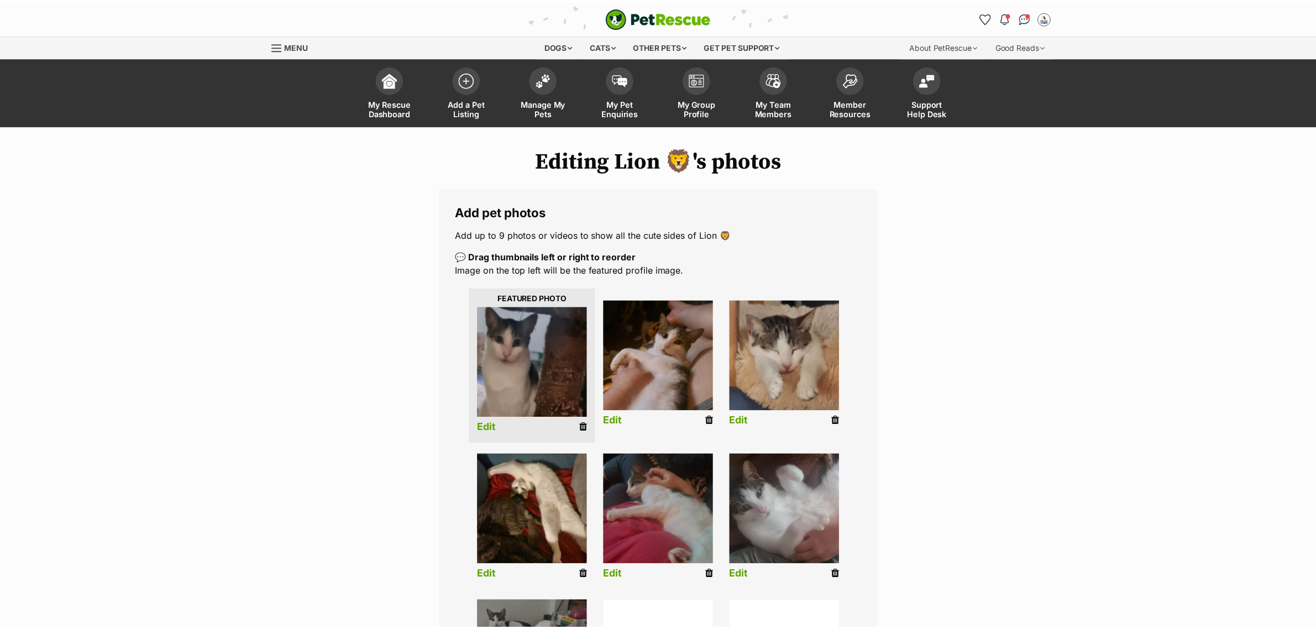
scroll to position [138, 0]
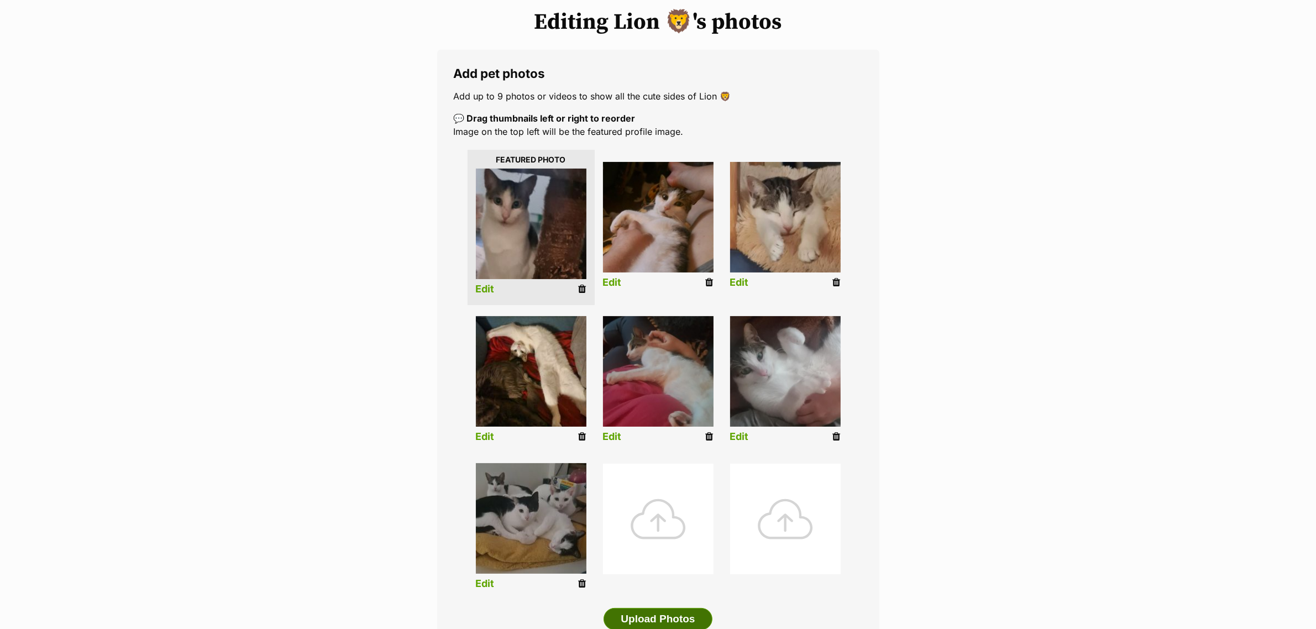
click at [650, 623] on button "Upload Photos" at bounding box center [657, 619] width 108 height 22
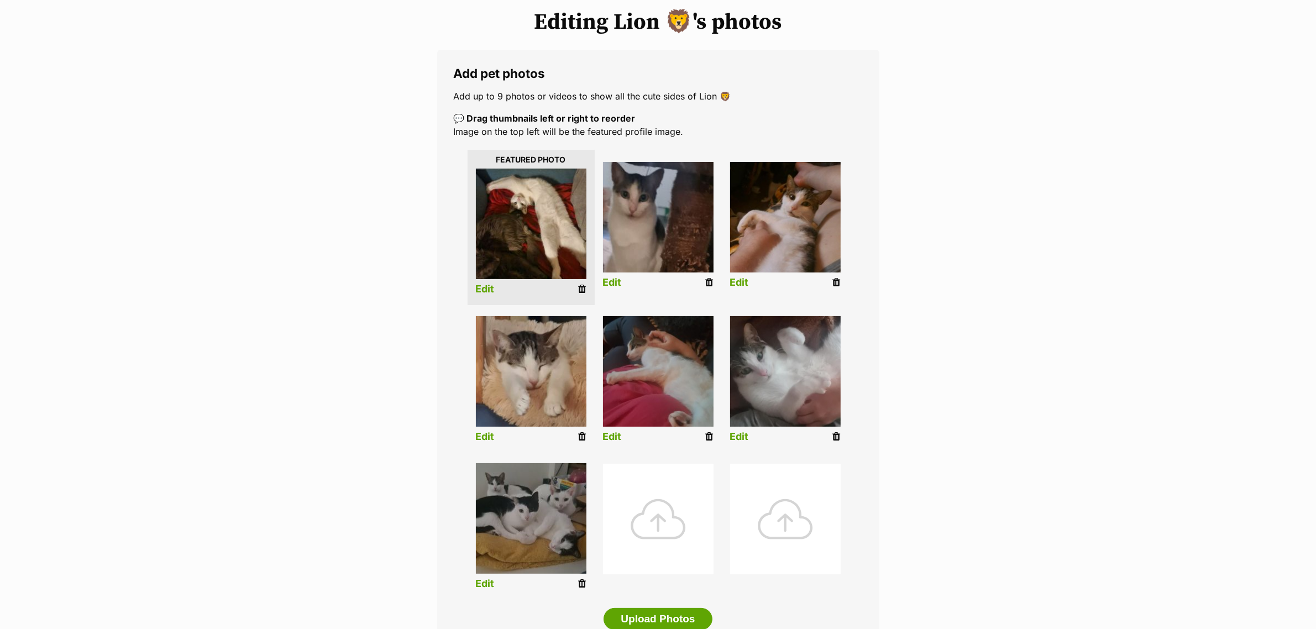
scroll to position [483, 0]
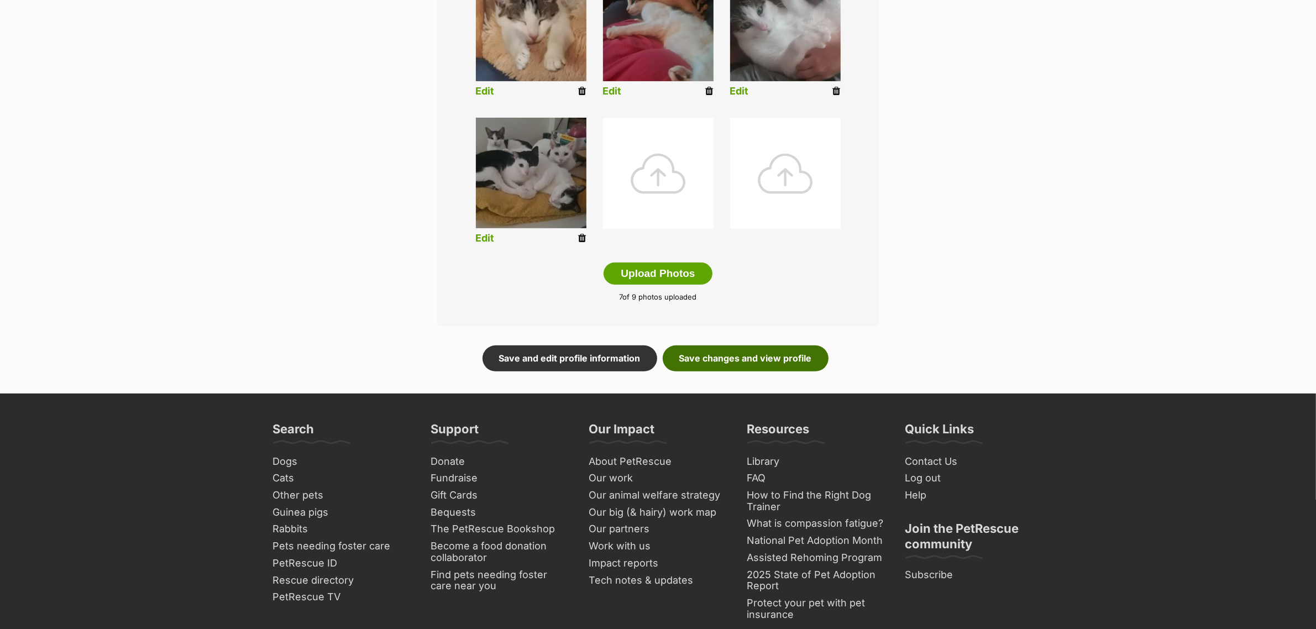
click at [688, 359] on link "Save changes and view profile" at bounding box center [746, 357] width 166 height 25
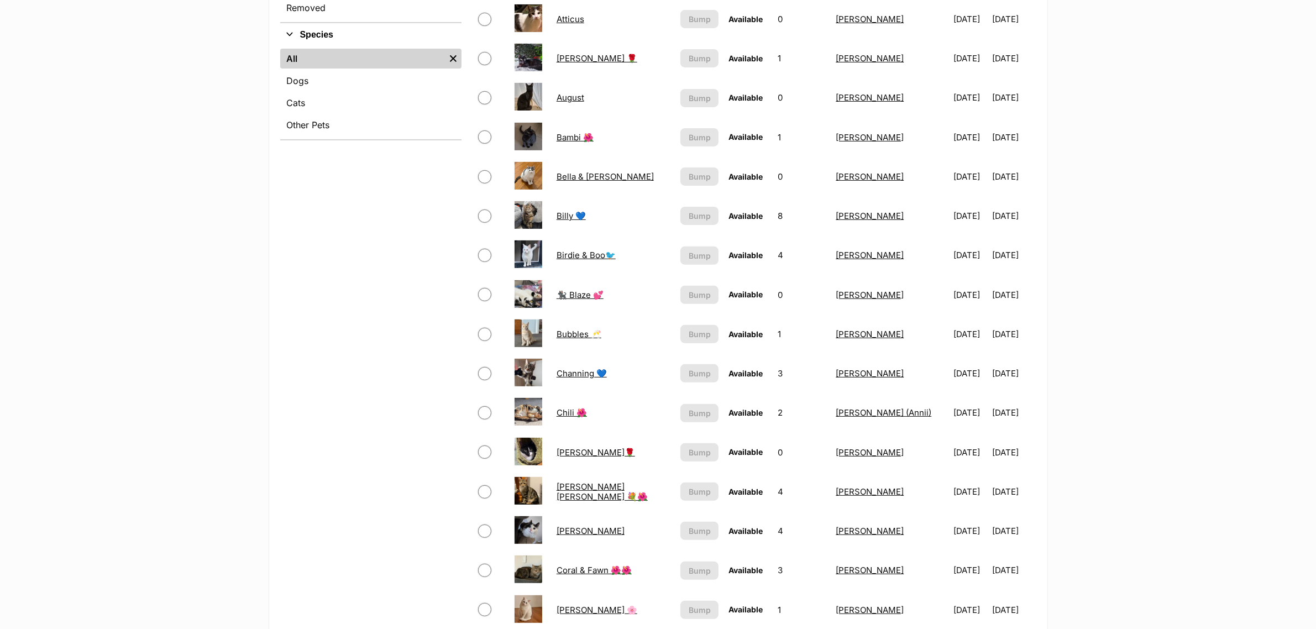
scroll to position [414, 0]
